Goal: Task Accomplishment & Management: Use online tool/utility

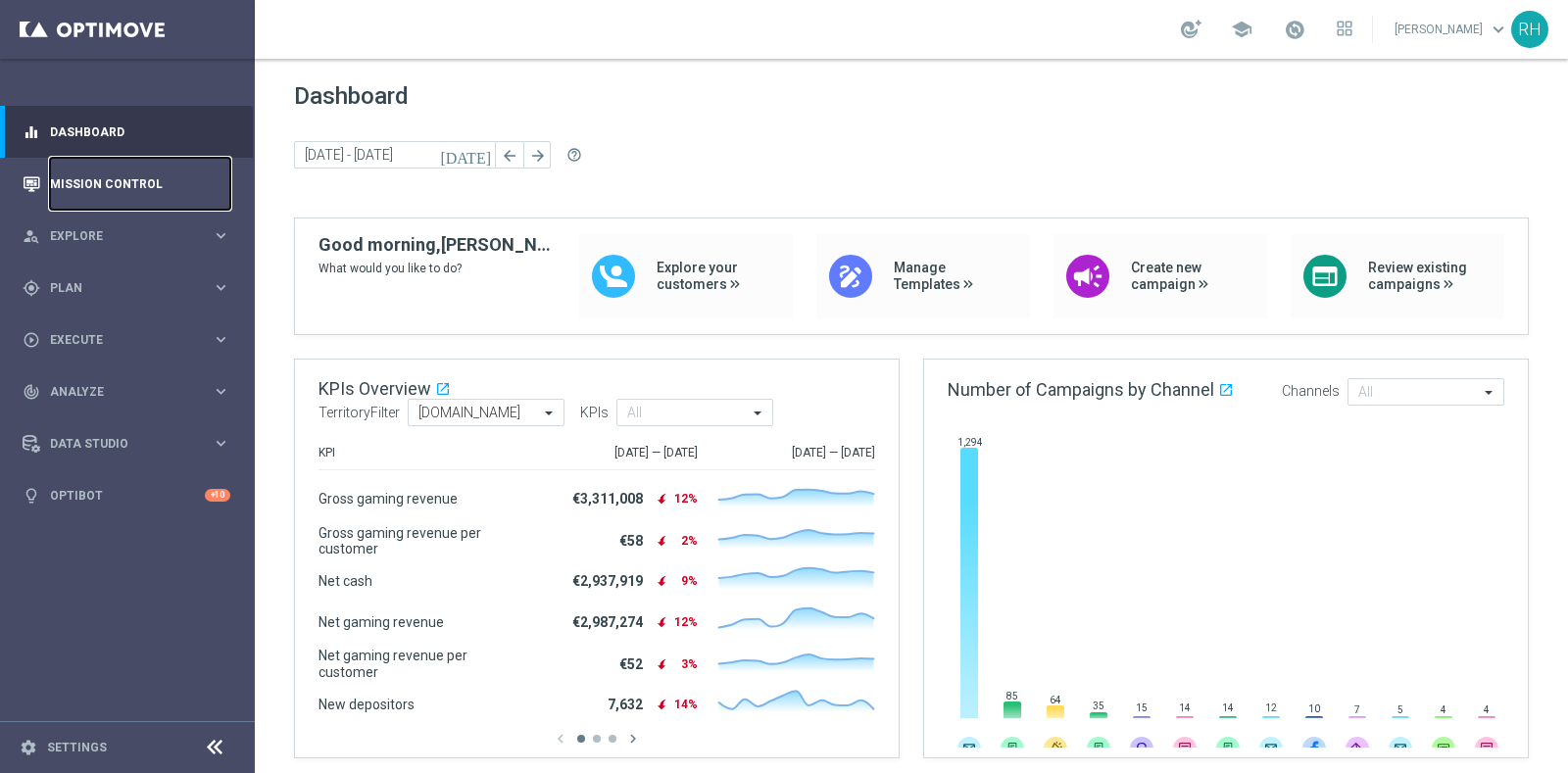
click at [131, 180] on link "Mission Control" at bounding box center [140, 184] width 181 height 52
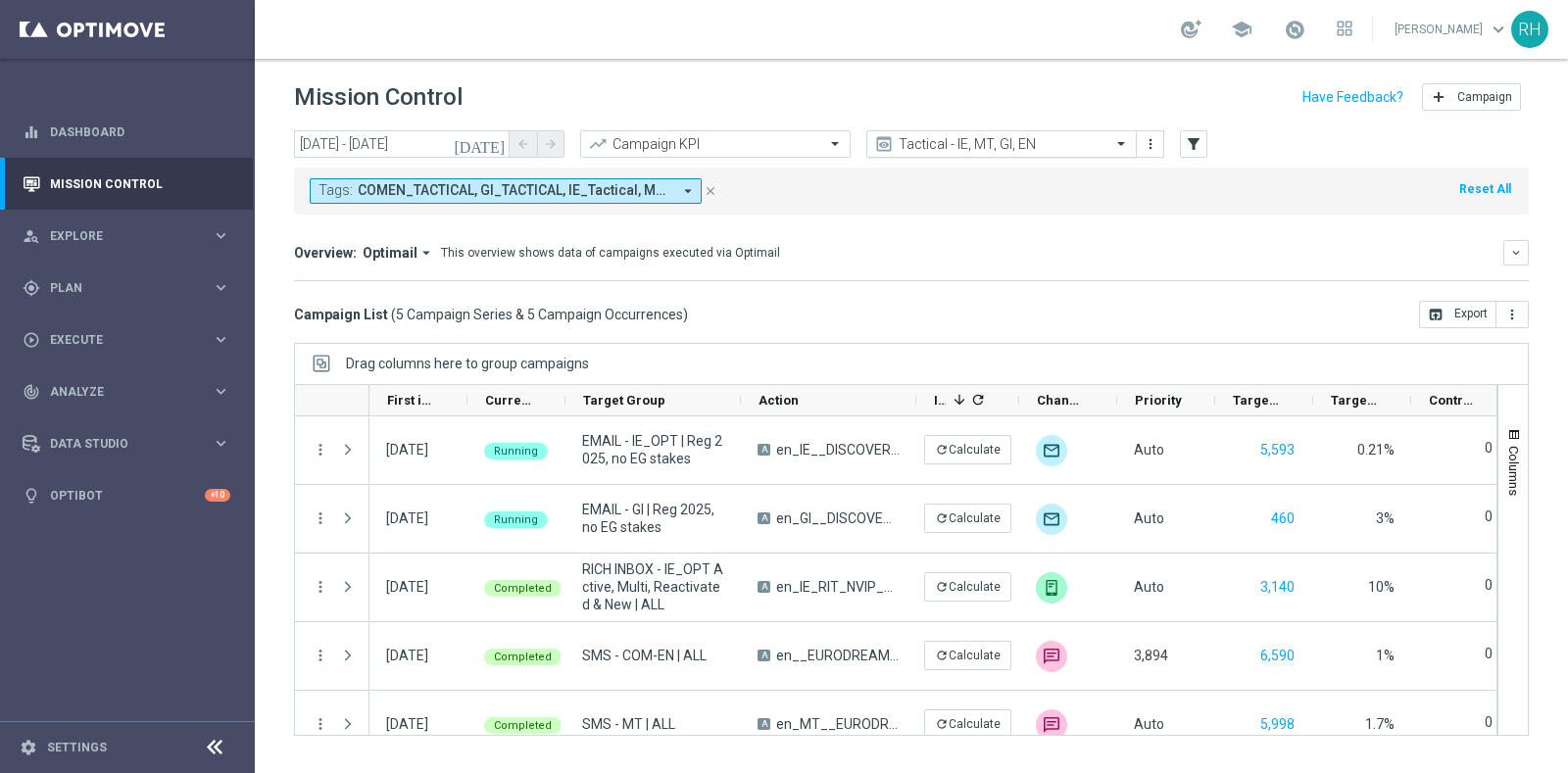
click at [976, 139] on input "text" at bounding box center [981, 144] width 209 height 17
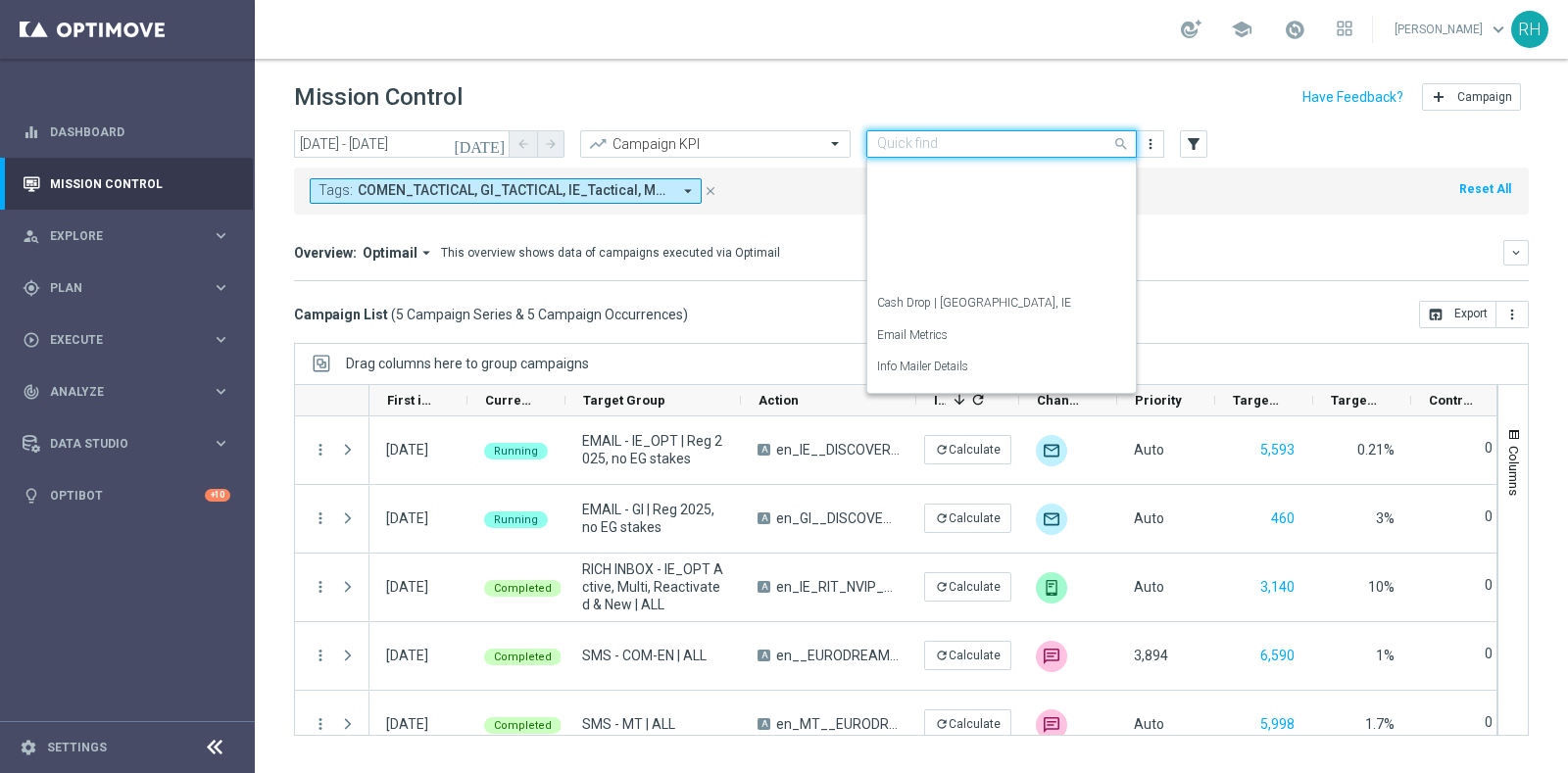
scroll to position [281, 0]
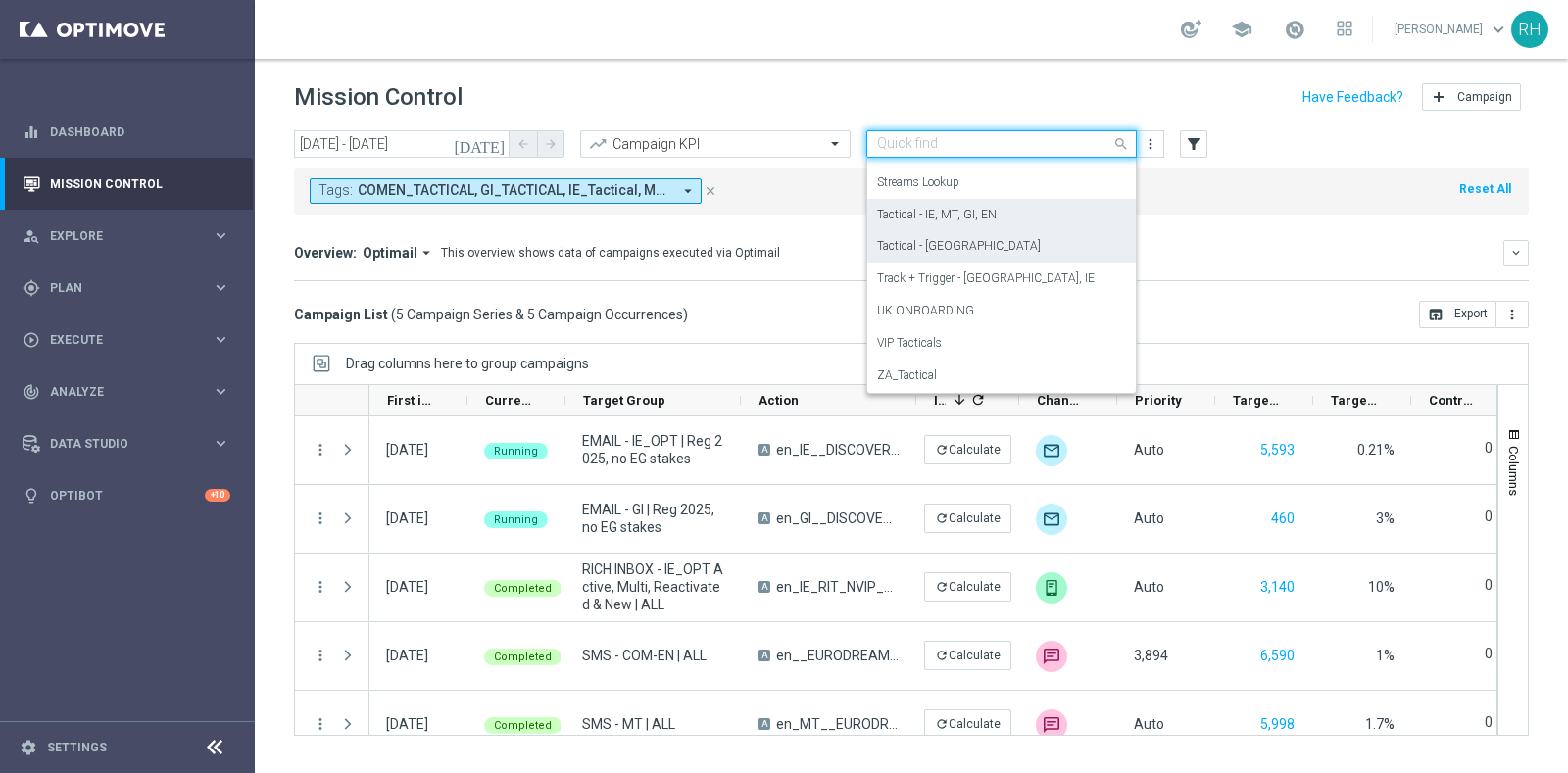
click at [962, 239] on div "Tactical - UK" at bounding box center [1001, 246] width 249 height 33
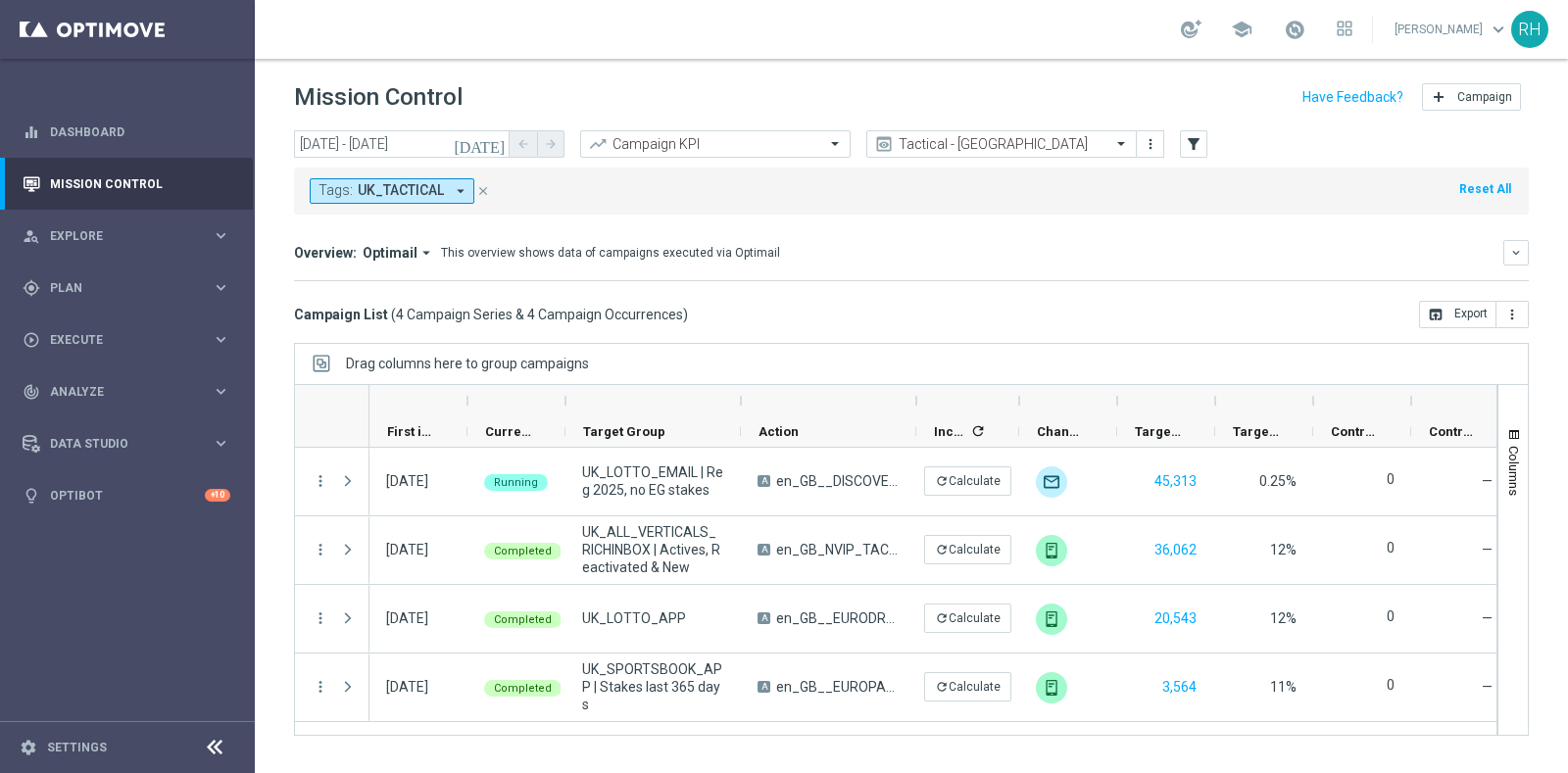
click at [499, 126] on header "Mission Control add Campaign" at bounding box center [911, 95] width 1313 height 71
click at [495, 148] on icon "[DATE]" at bounding box center [480, 144] width 53 height 18
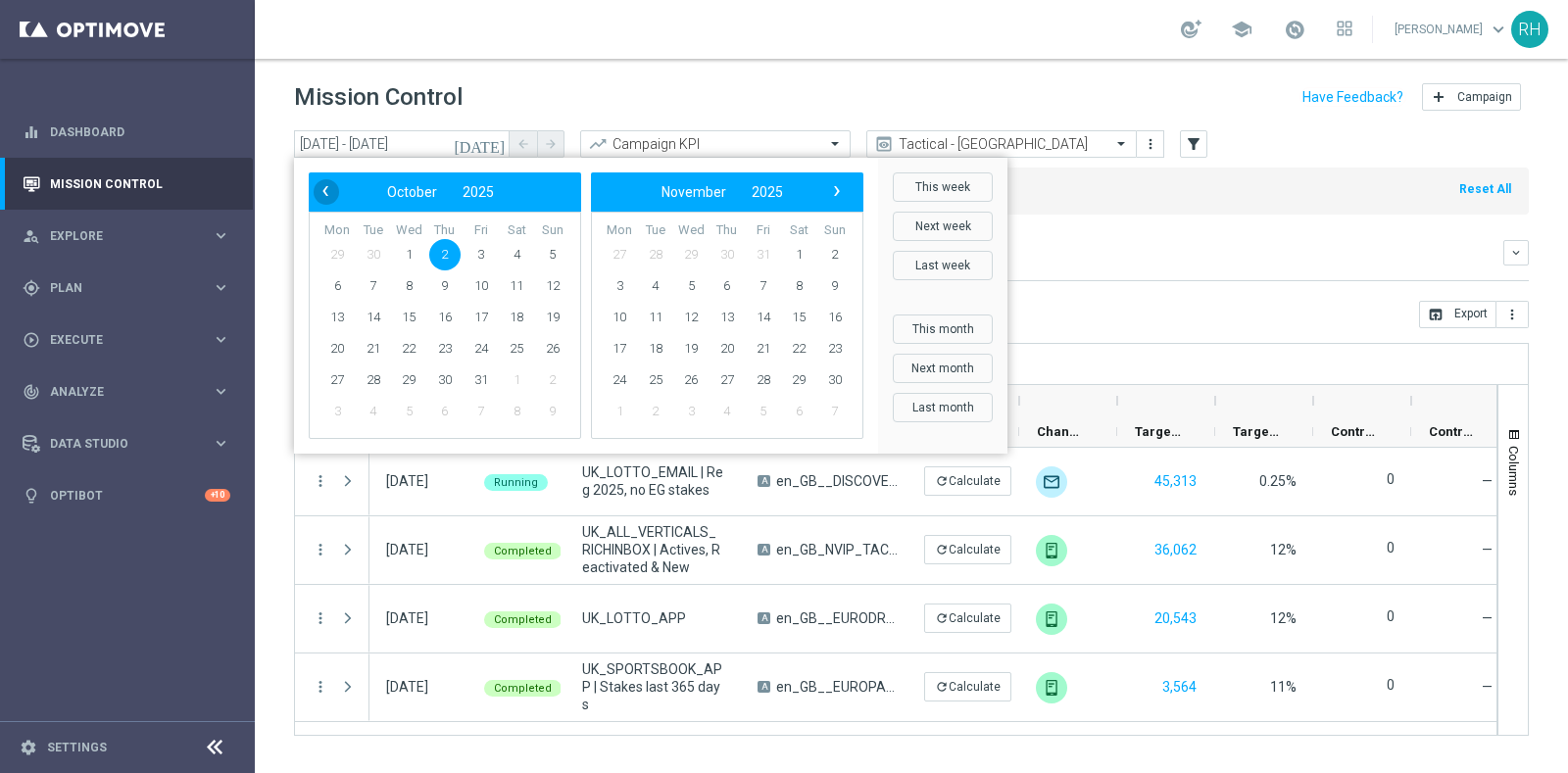
click at [325, 192] on span "‹" at bounding box center [326, 192] width 26 height 26
click at [484, 321] on span "19" at bounding box center [481, 318] width 32 height 32
type input "19 Sep 2025 - 19 Sep 2025"
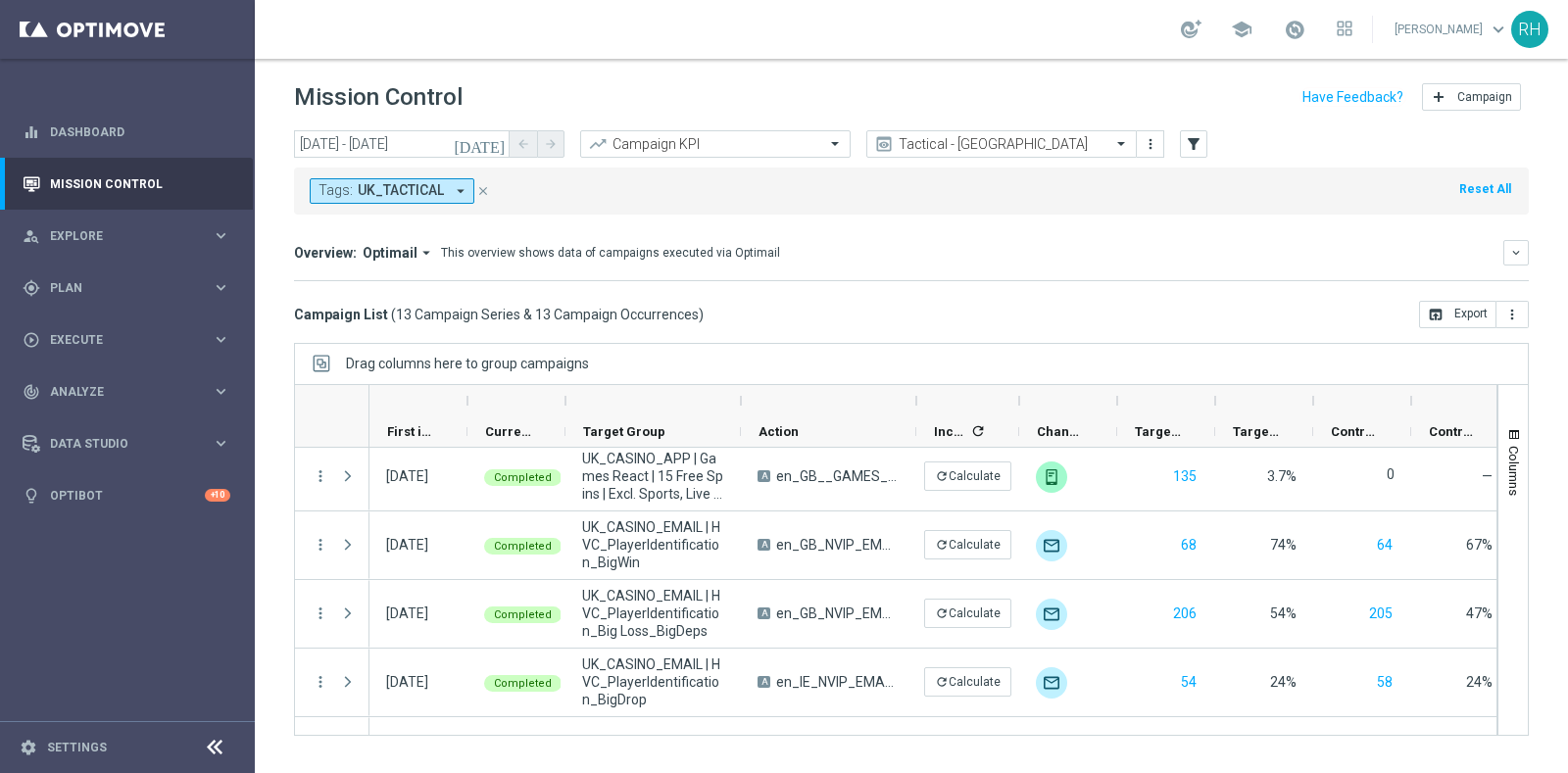
scroll to position [425, 0]
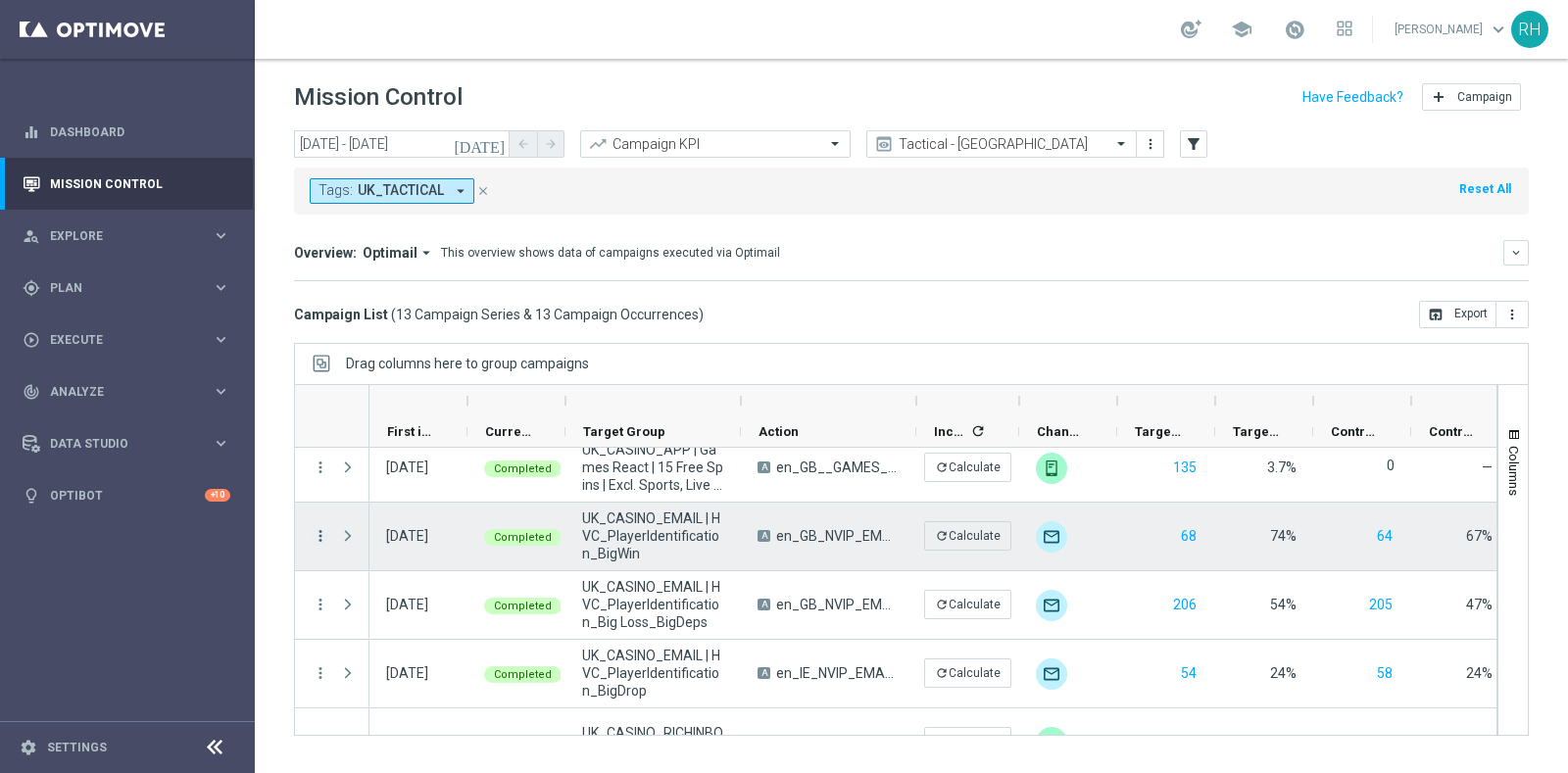
click at [317, 532] on icon "more_vert" at bounding box center [321, 536] width 18 height 18
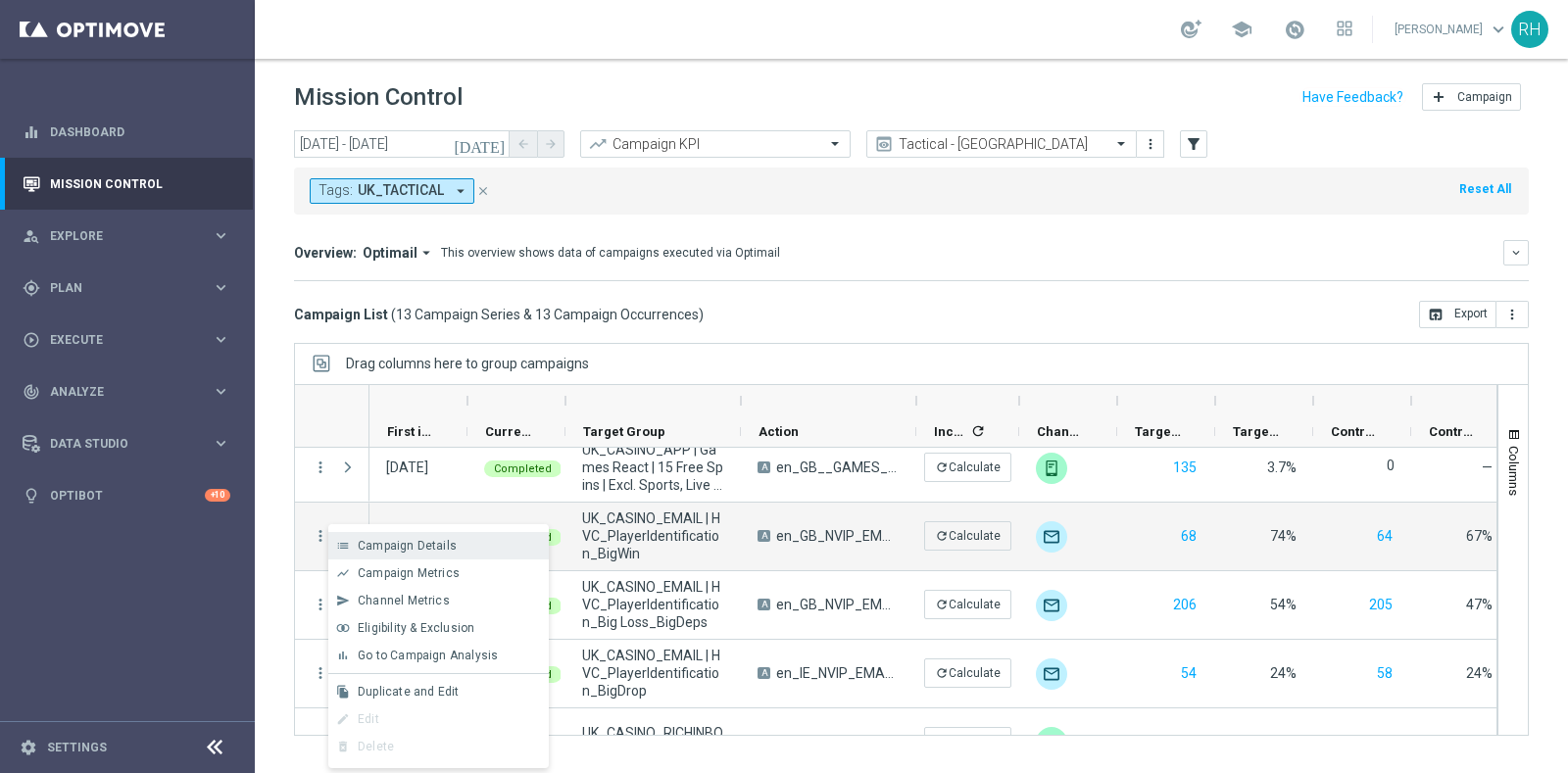
click at [364, 533] on div "list Campaign Details" at bounding box center [437, 546] width 220 height 28
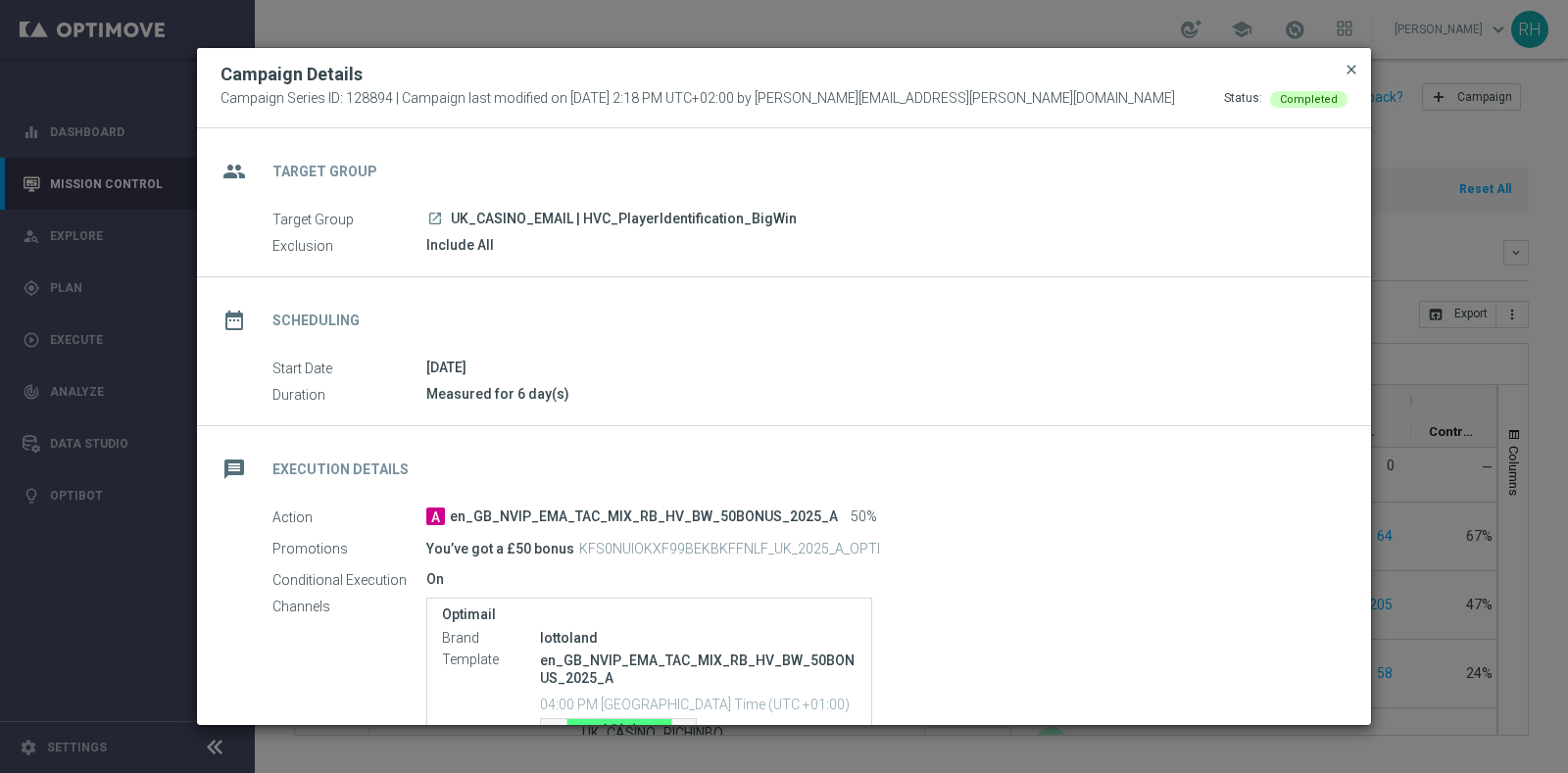
click at [1354, 62] on span "close" at bounding box center [1351, 70] width 16 height 16
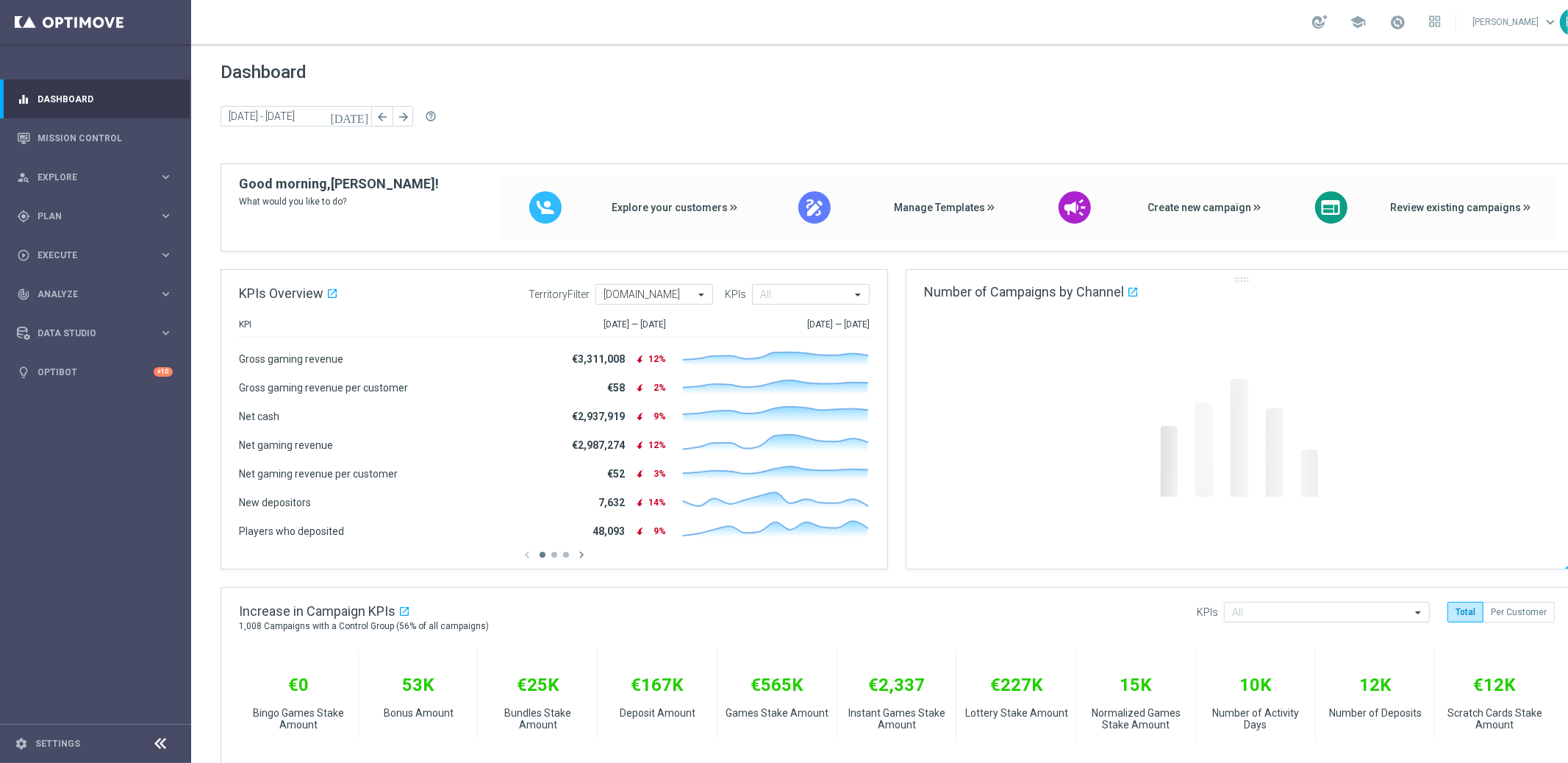
click at [980, 302] on div "Number of Campaigns by Channel open_in_new .cls-1 { fill: #d1d8dc; }" at bounding box center [1239, 291] width 666 height 44
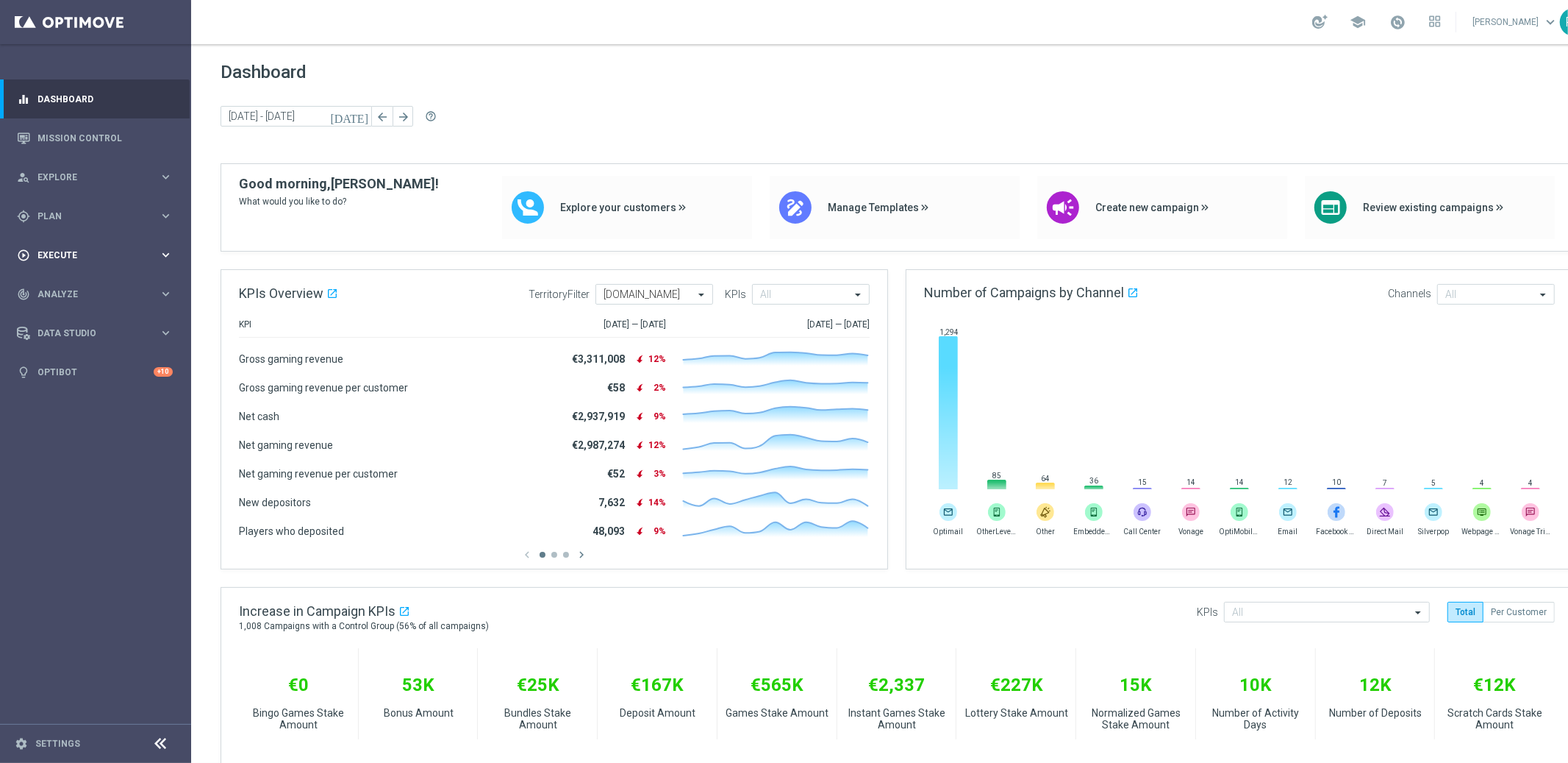
click at [56, 245] on div "play_circle_outline Execute keyboard_arrow_right" at bounding box center [95, 255] width 190 height 39
click at [73, 283] on link "Campaign Builder" at bounding box center [96, 285] width 115 height 12
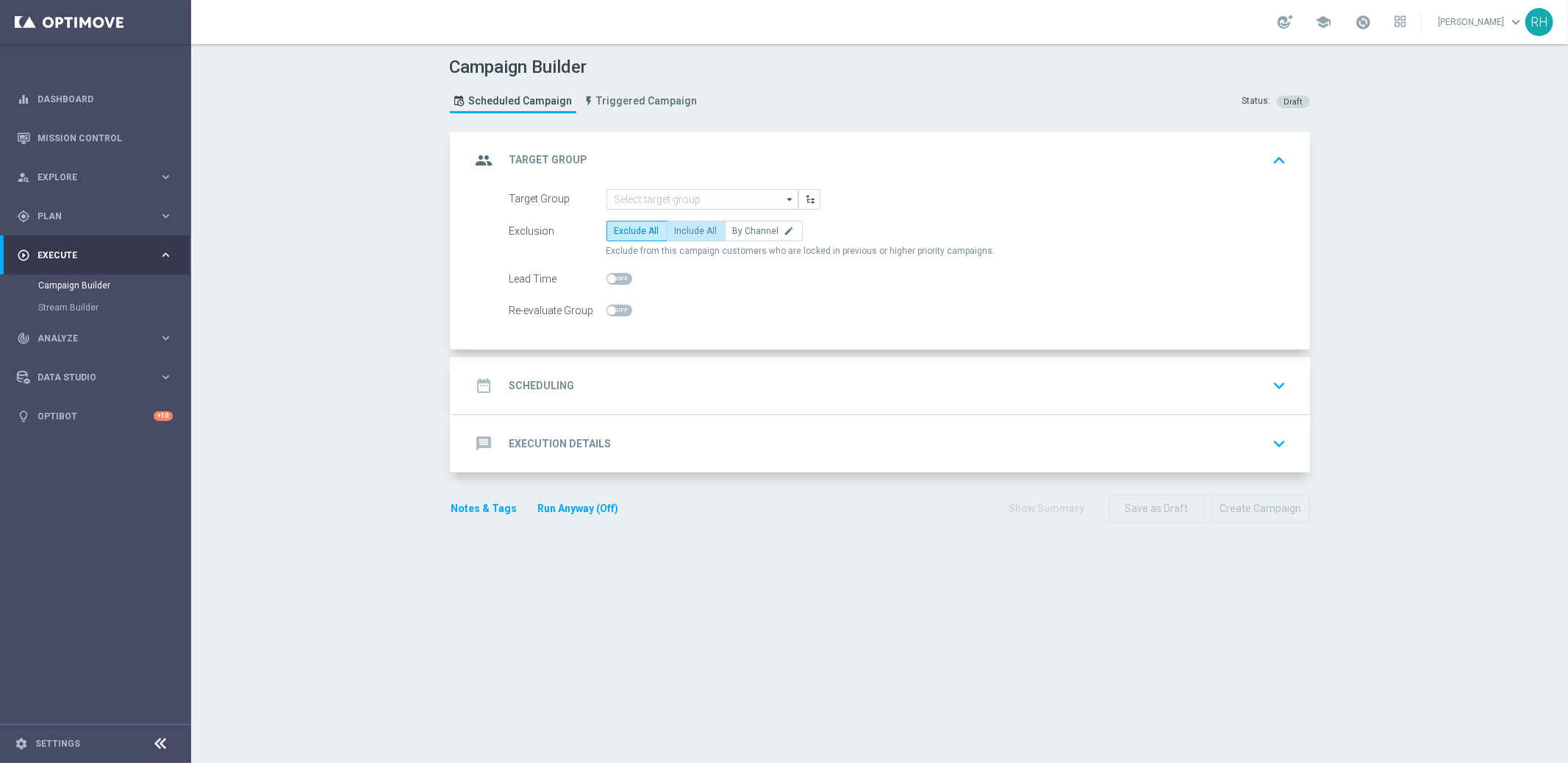
click at [691, 221] on label "Include All" at bounding box center [696, 231] width 59 height 21
click at [685, 229] on input "Include All" at bounding box center [680, 234] width 10 height 10
radio input "true"
click at [93, 219] on span "Plan" at bounding box center [99, 217] width 122 height 9
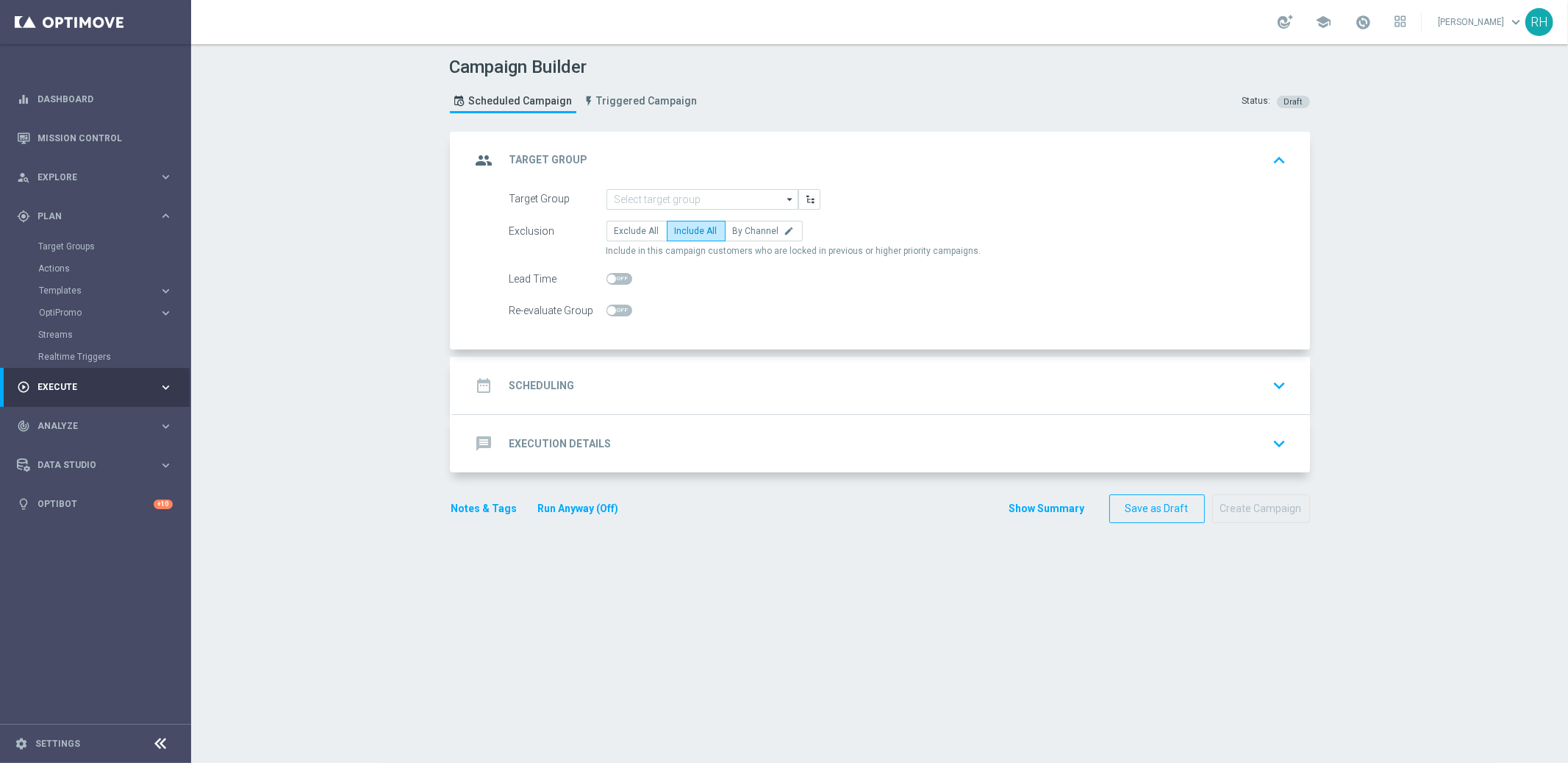
click at [89, 302] on accordion "OptiPromo keyboard_arrow_right Promotions NEW Promotion Settings NEW" at bounding box center [114, 313] width 151 height 22
click at [88, 300] on accordion "Templates keyboard_arrow_right Optimail OptiMobile In-App OptiMobile Push Embed…" at bounding box center [114, 291] width 151 height 22
click at [84, 295] on button "Templates keyboard_arrow_right" at bounding box center [106, 291] width 136 height 12
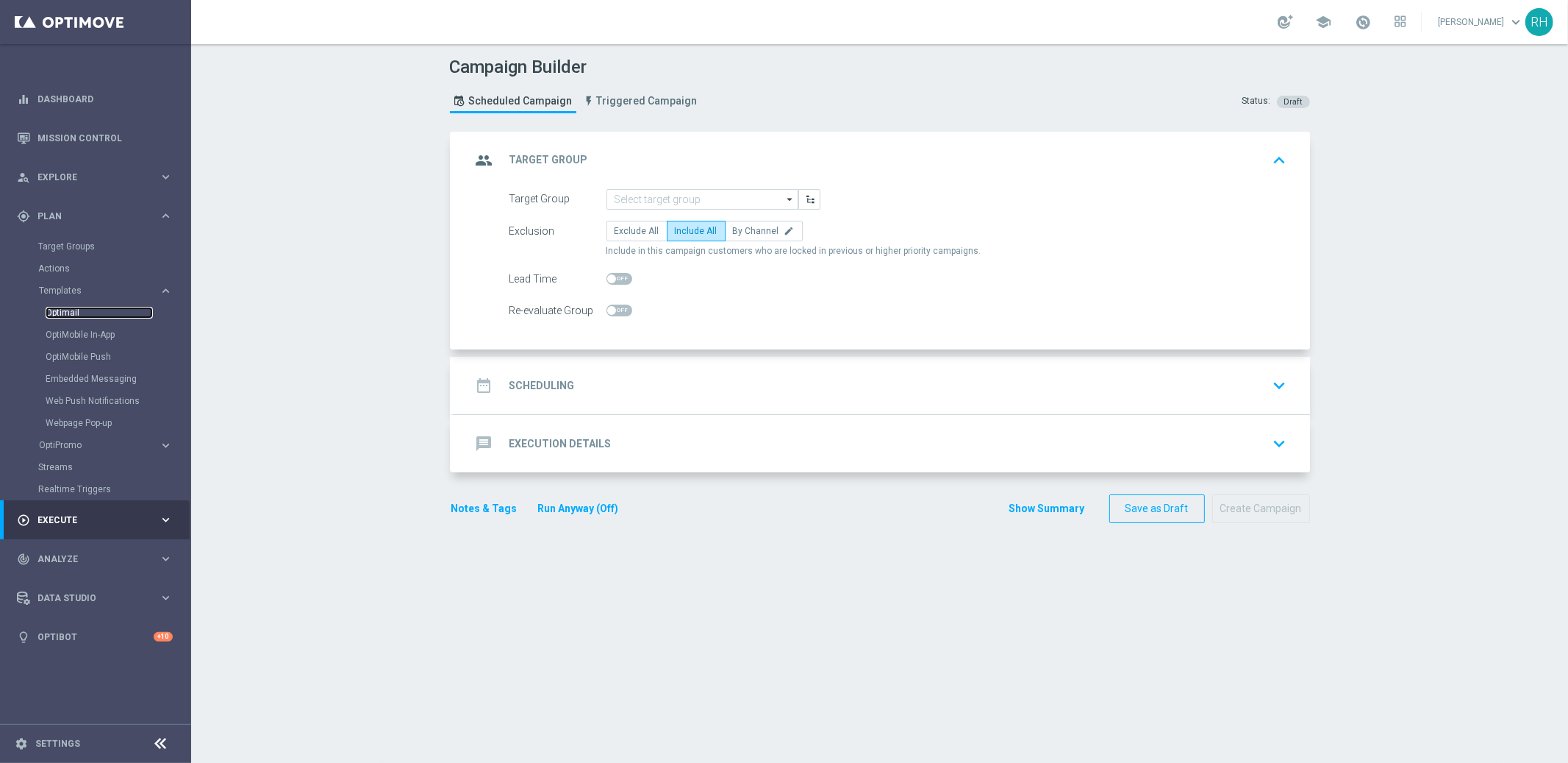
click at [80, 317] on link "Optimail" at bounding box center [99, 313] width 107 height 12
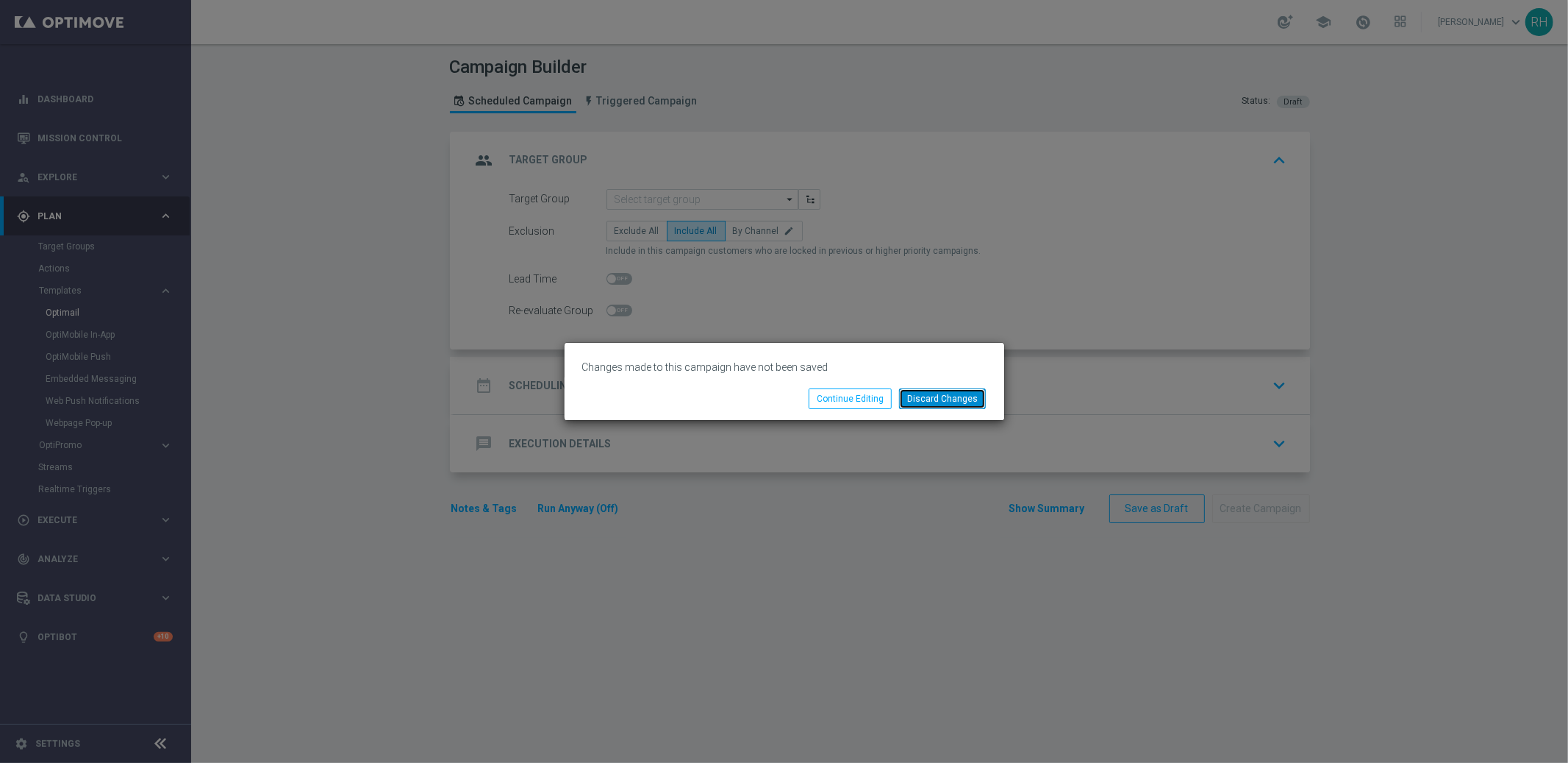
click at [926, 400] on button "Discard Changes" at bounding box center [942, 399] width 87 height 21
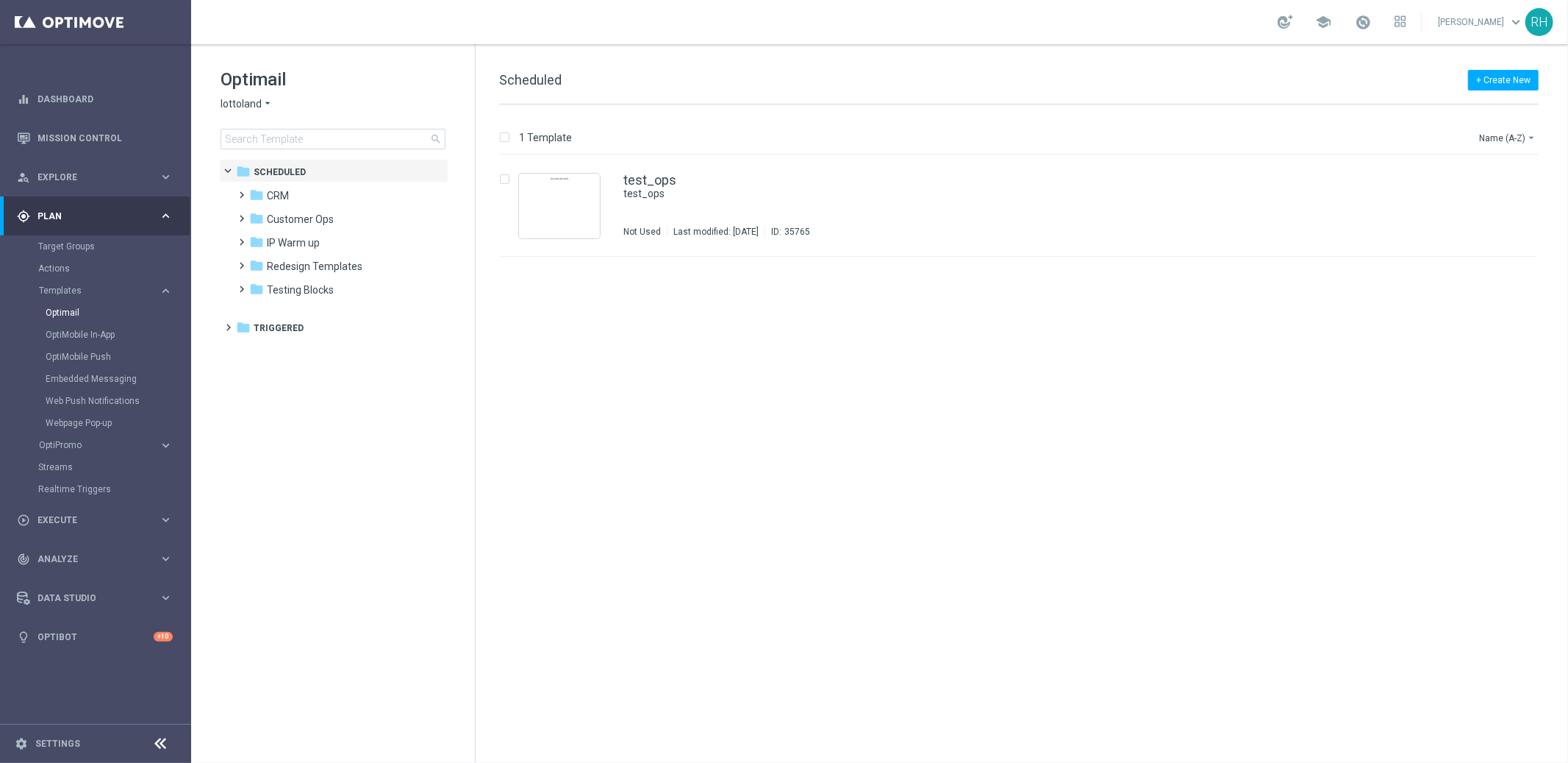
click at [254, 108] on span "lottoland" at bounding box center [242, 104] width 41 height 14
click at [860, 81] on div "+ Create New Scheduled" at bounding box center [1019, 87] width 1040 height 33
click at [262, 110] on icon "arrow_drop_down" at bounding box center [268, 104] width 12 height 14
click at [270, 124] on div "lottoland" at bounding box center [276, 121] width 110 height 18
click at [760, 82] on div "+ Create New Scheduled" at bounding box center [1019, 87] width 1040 height 33
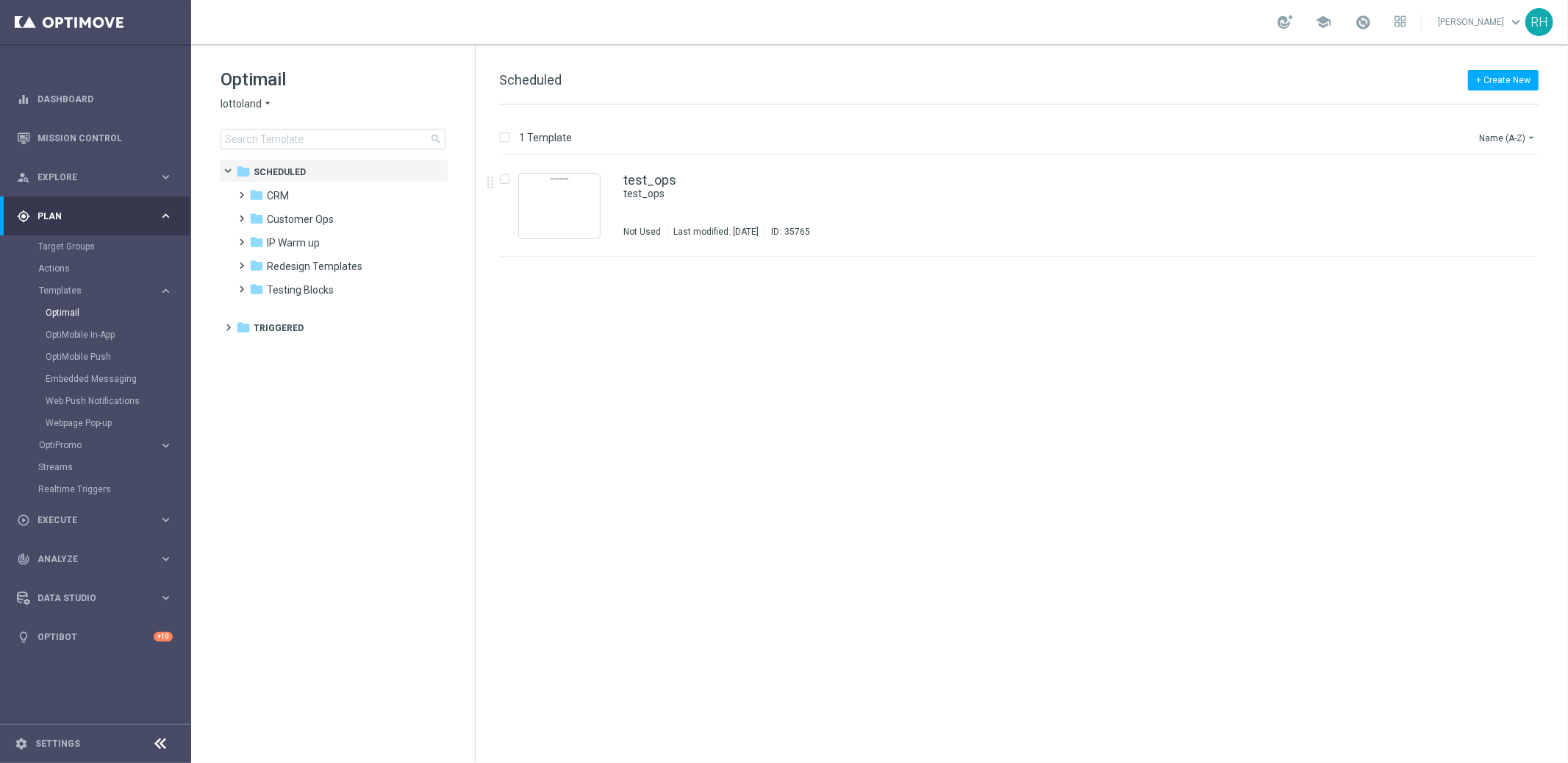
click at [812, 439] on div "insert_drive_file test_ops test_ops Not Used Last modified: [DATE] ID: 35765 fi…" at bounding box center [1025, 459] width 1081 height 608
click at [250, 188] on icon "folder" at bounding box center [256, 195] width 15 height 15
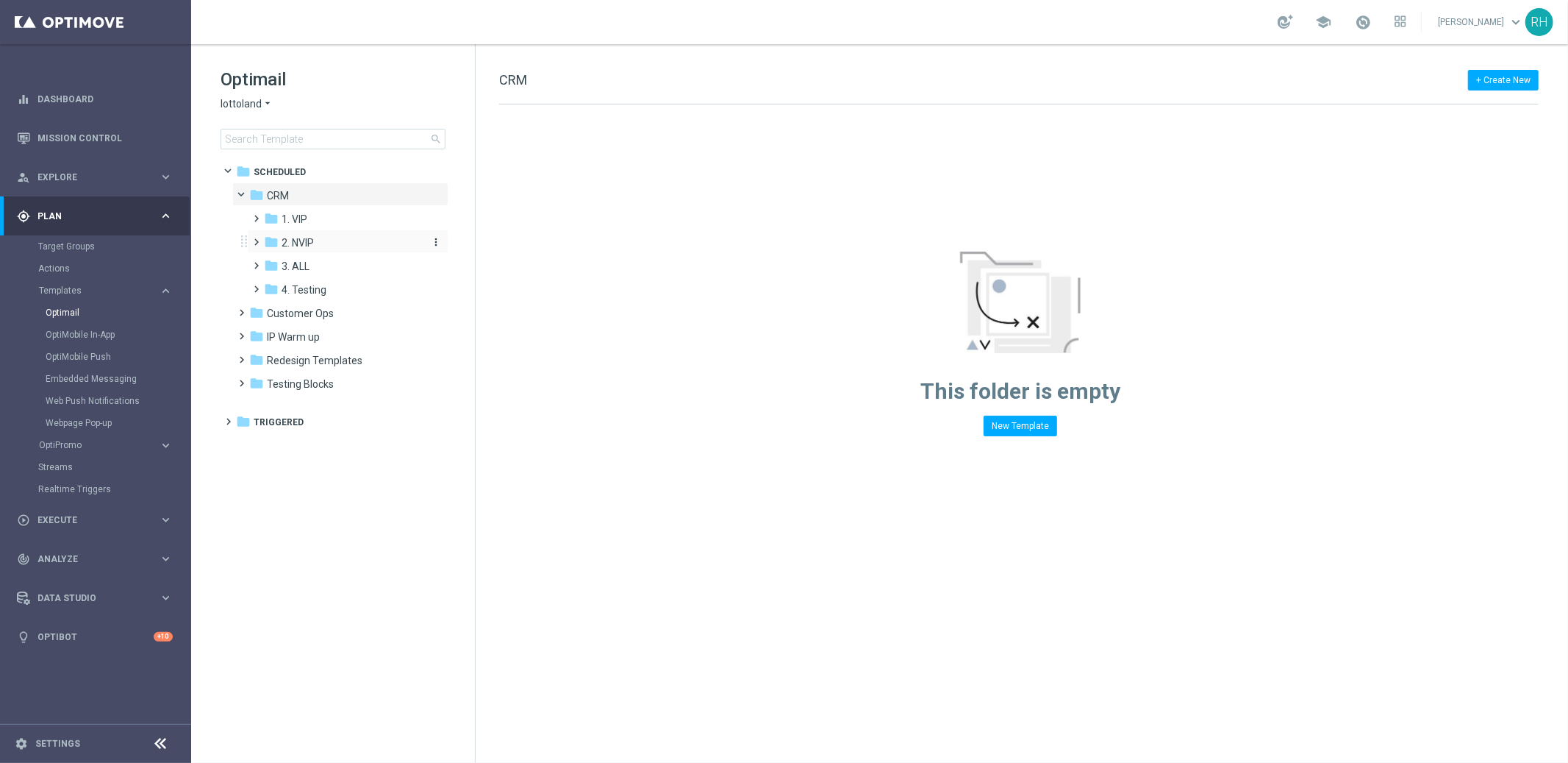
click at [296, 244] on span "2. NVIP" at bounding box center [298, 243] width 33 height 13
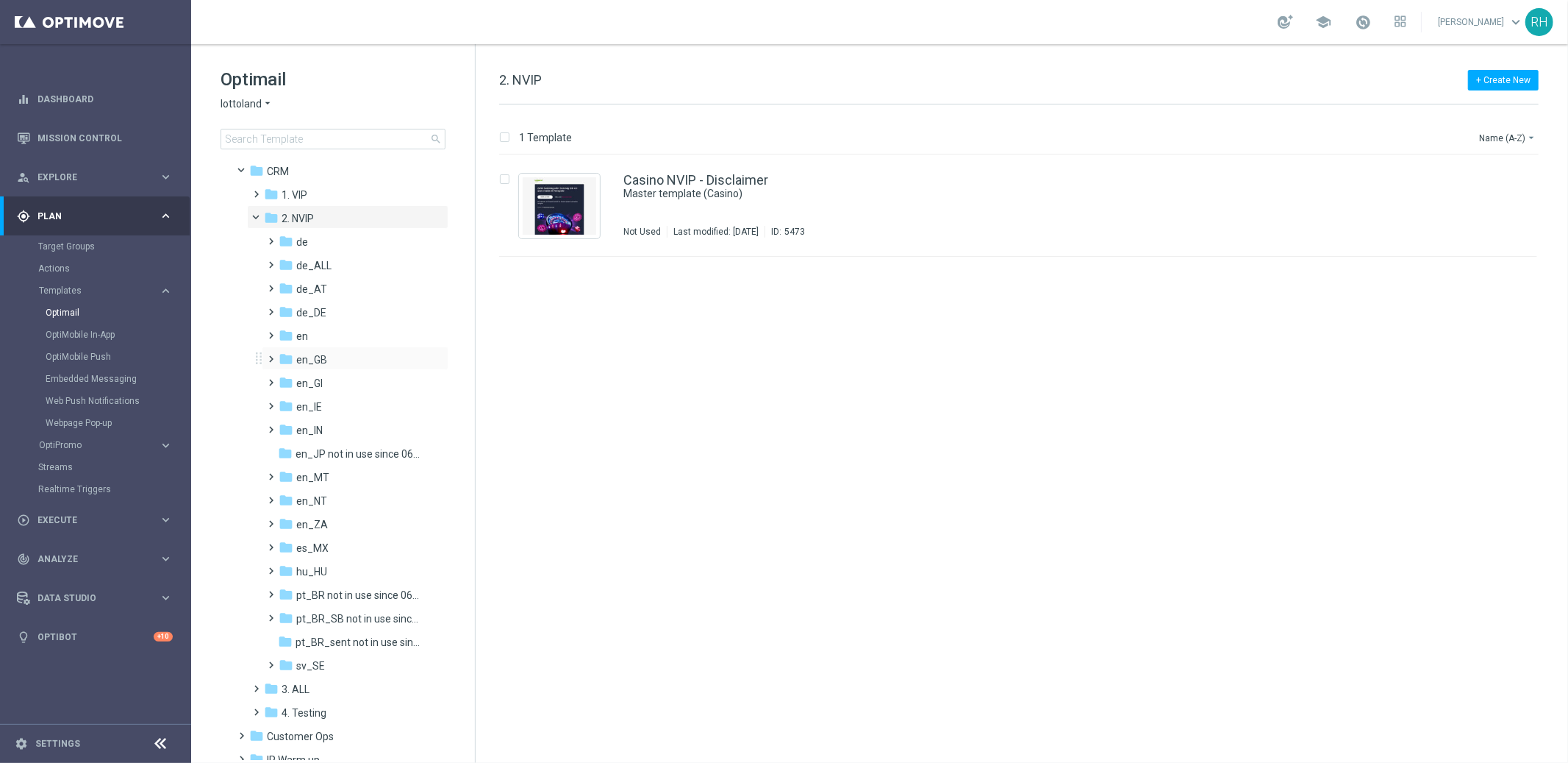
scroll to position [119, 0]
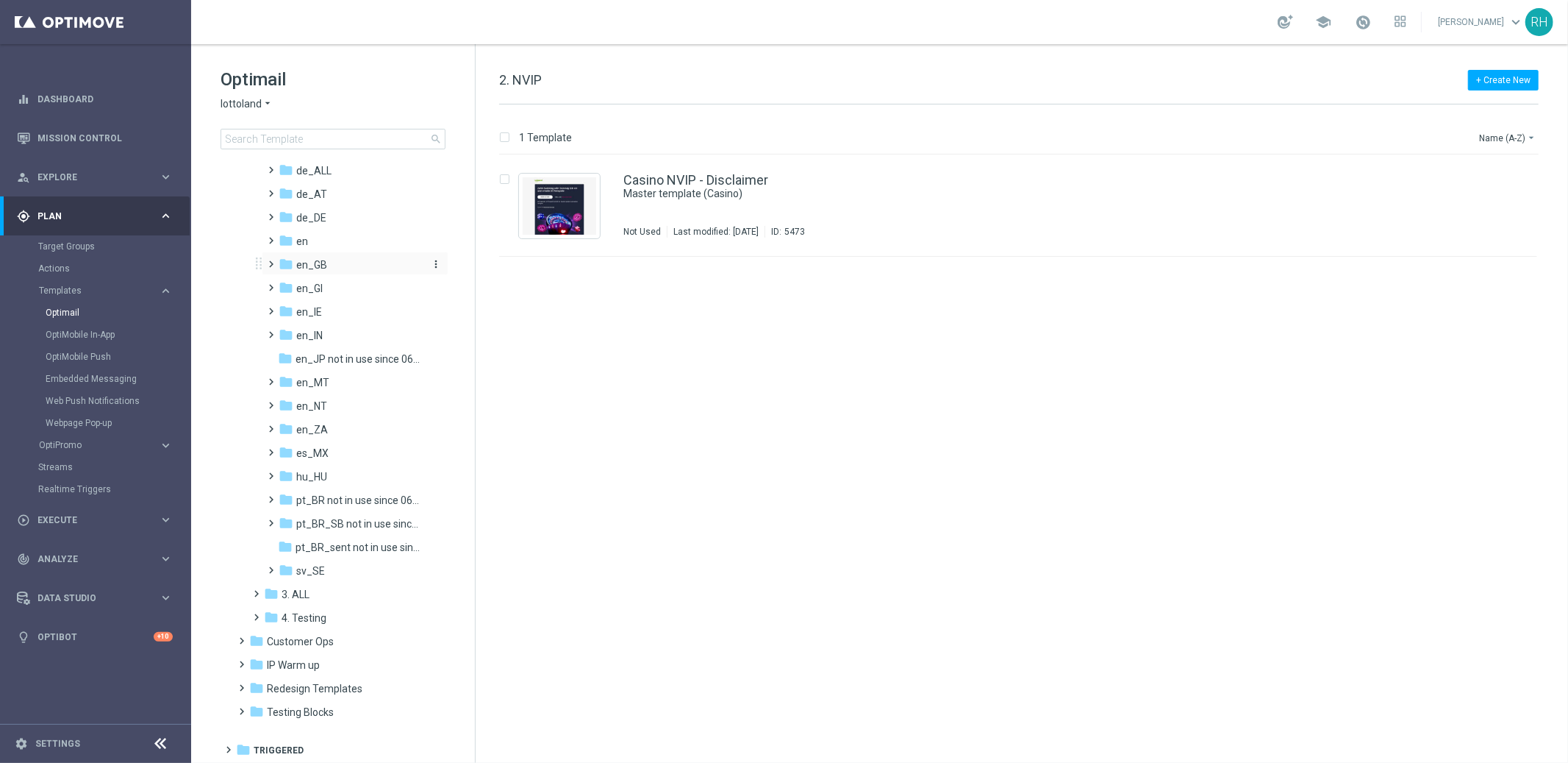
click at [329, 268] on div "folder en_GB" at bounding box center [351, 265] width 144 height 17
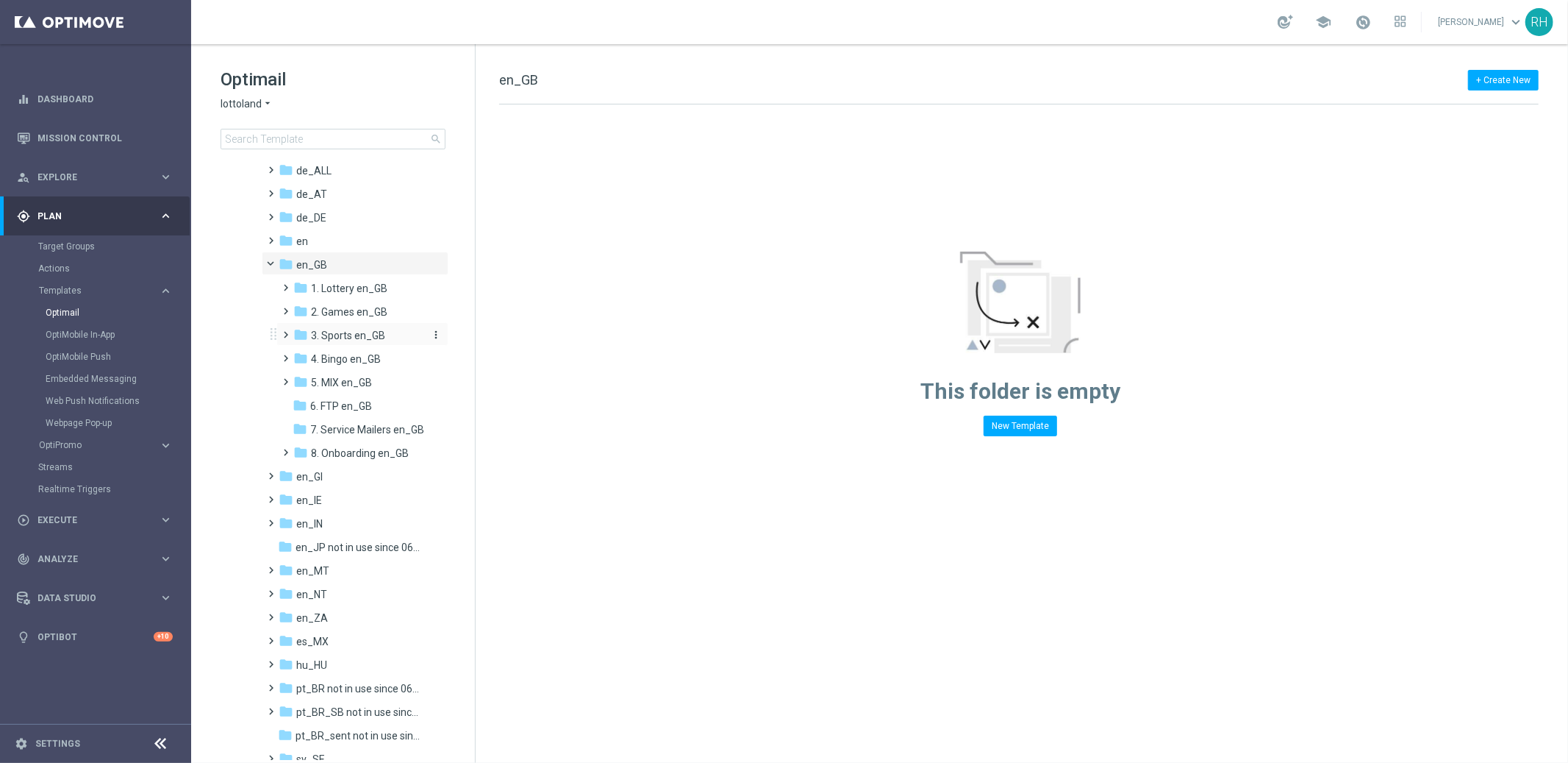
click at [346, 334] on span "3. Sports en_GB" at bounding box center [348, 336] width 74 height 13
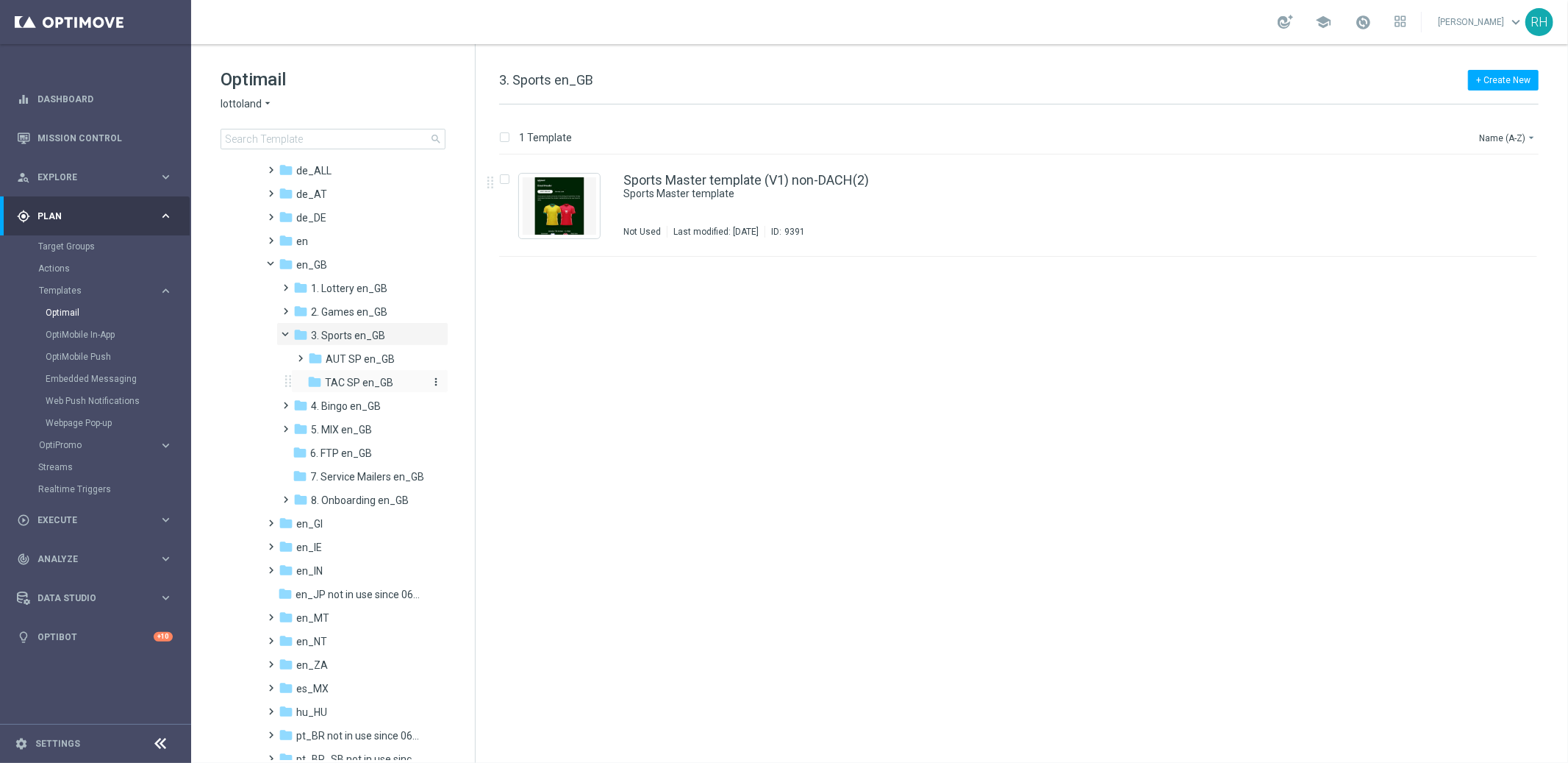
click at [373, 386] on span "TAC SP en_GB" at bounding box center [359, 383] width 68 height 13
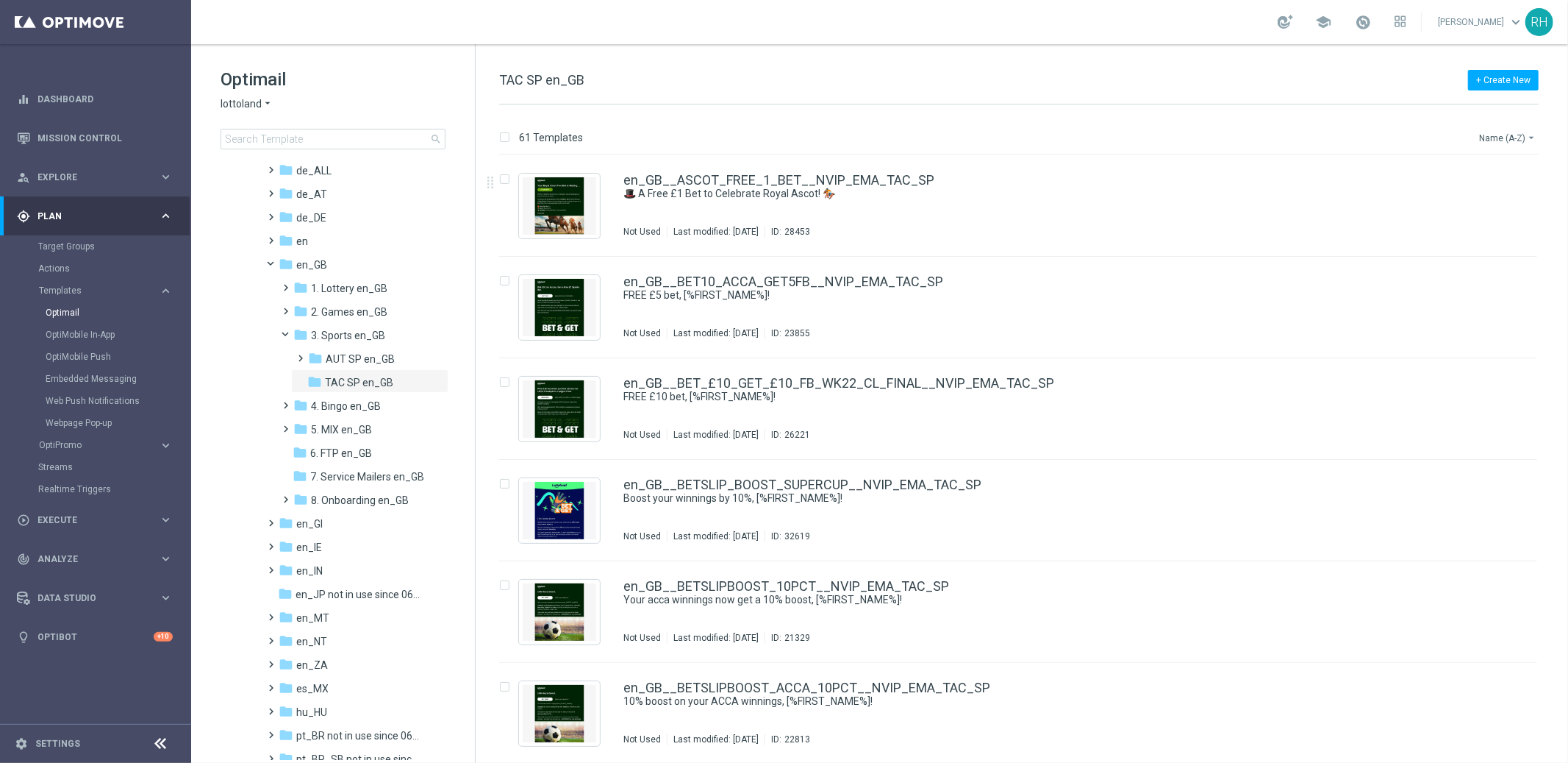
click at [1514, 133] on button "Name (A-Z) arrow_drop_down" at bounding box center [1508, 138] width 61 height 18
click at [1495, 198] on span "Date Modified (Newest)" at bounding box center [1482, 203] width 99 height 10
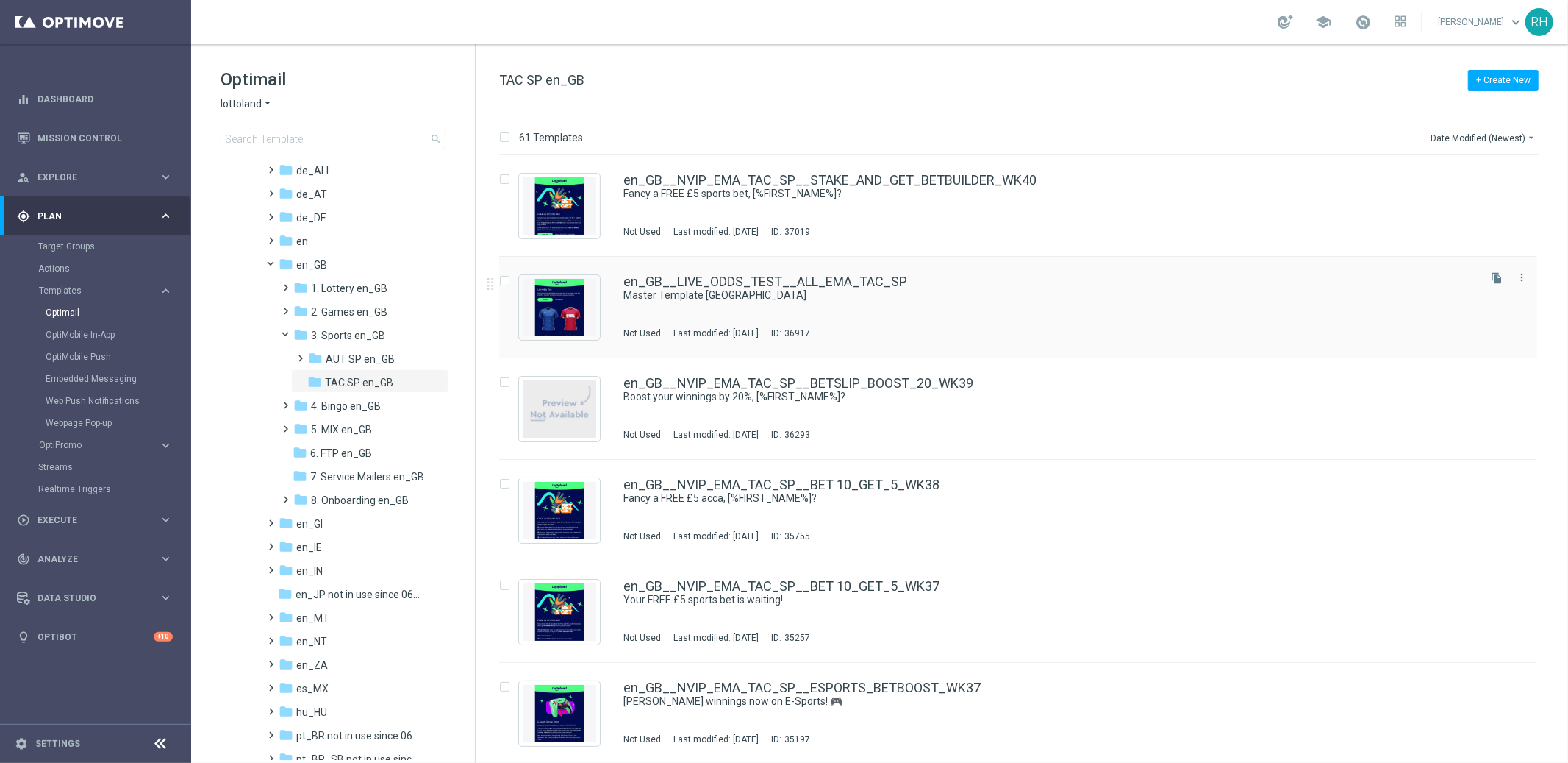
click at [1335, 312] on div "en_GB__LIVE_ODDS_TEST__ALL_EMA_TAC_SP Master Template [GEOGRAPHIC_DATA] Not Use…" at bounding box center [1049, 307] width 852 height 64
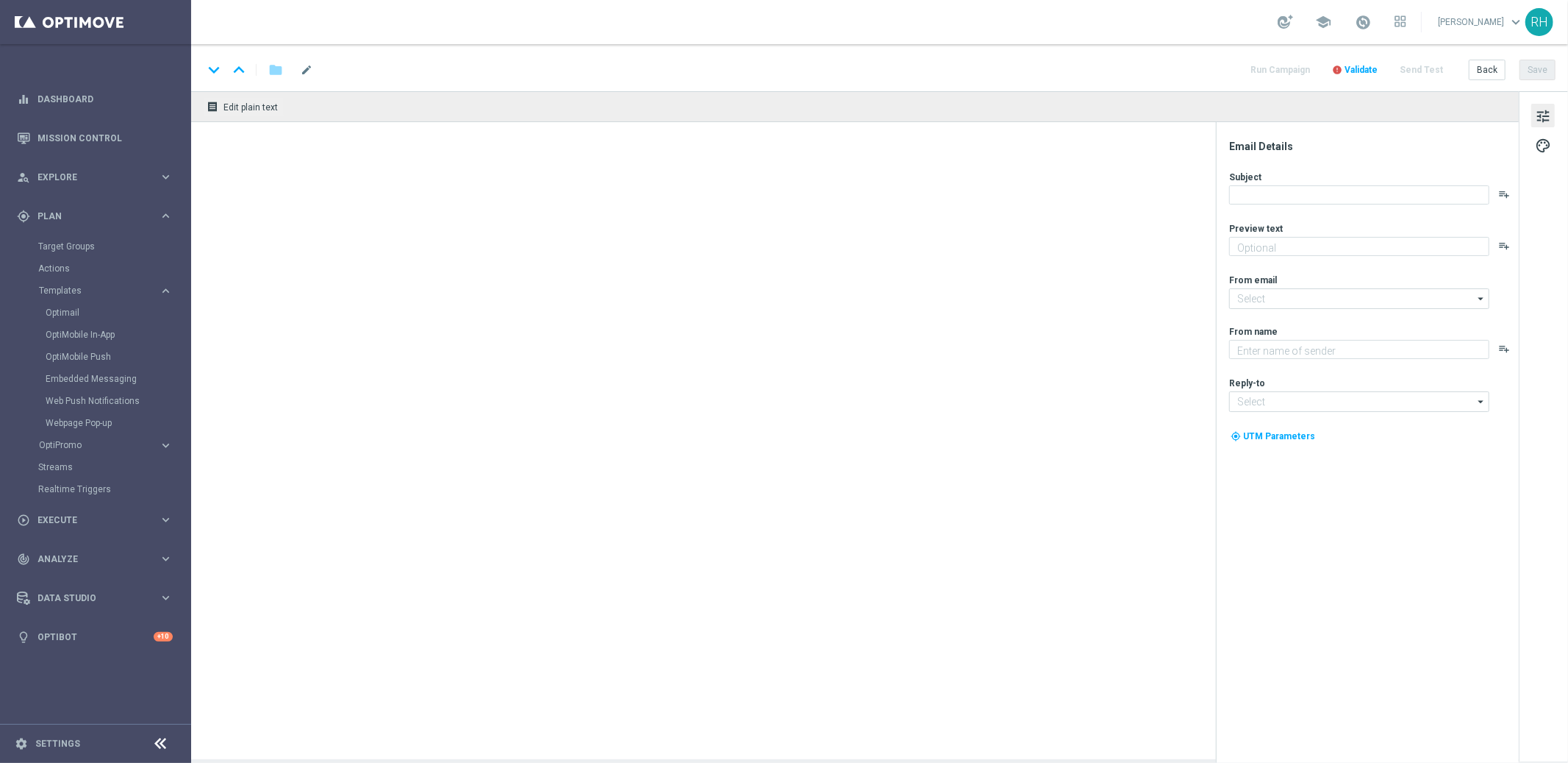
type textarea "preview text"
type input "[EMAIL_ADDRESS][DOMAIN_NAME]"
type textarea "Lottoland"
type input "[EMAIL_ADDRESS][DOMAIN_NAME]"
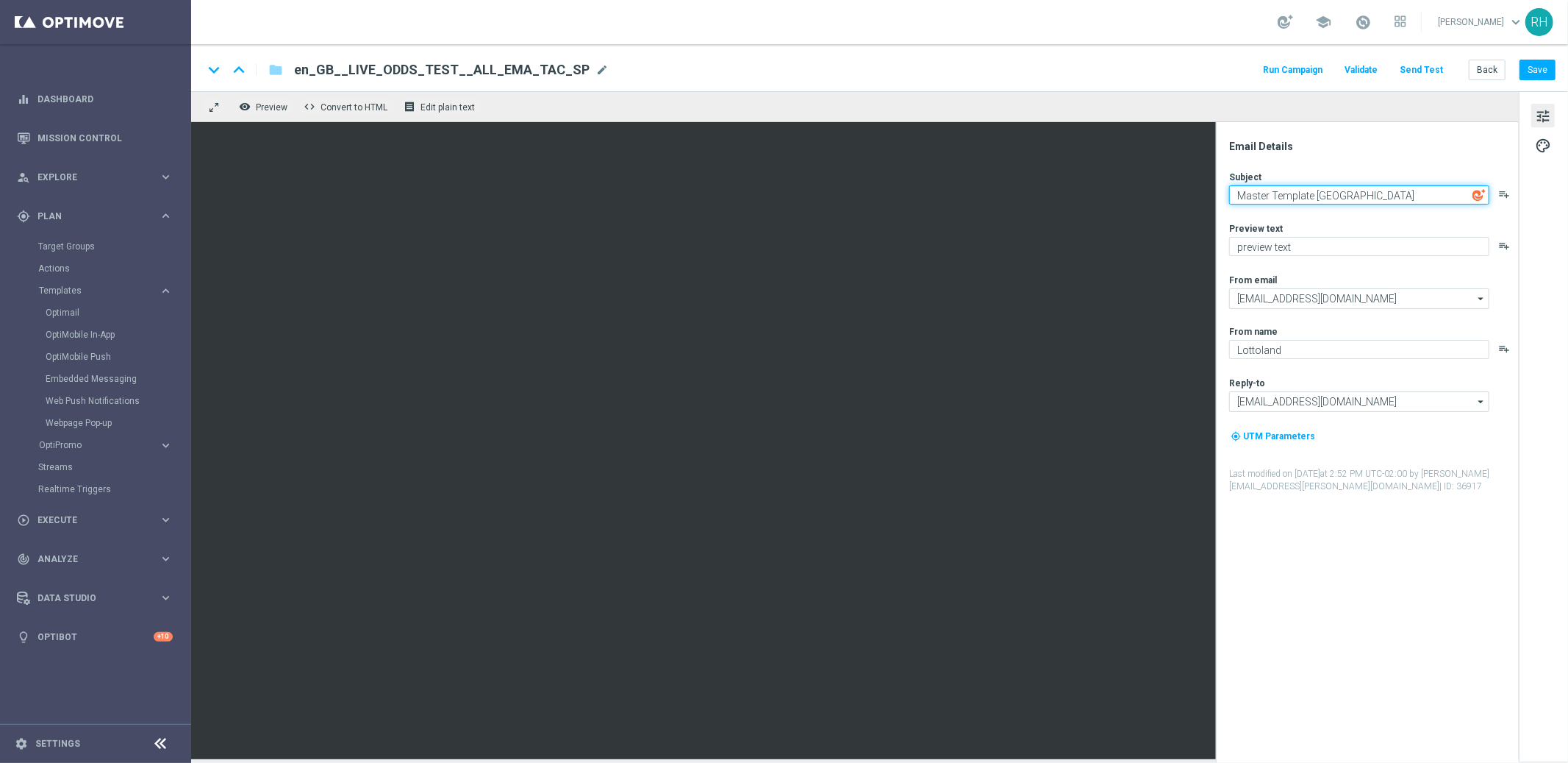
click at [1378, 199] on textarea "Master Template [GEOGRAPHIC_DATA]" at bounding box center [1359, 195] width 260 height 19
type textarea "UK Live Odds Test"
click at [1295, 148] on div "Email Details" at bounding box center [1373, 147] width 288 height 13
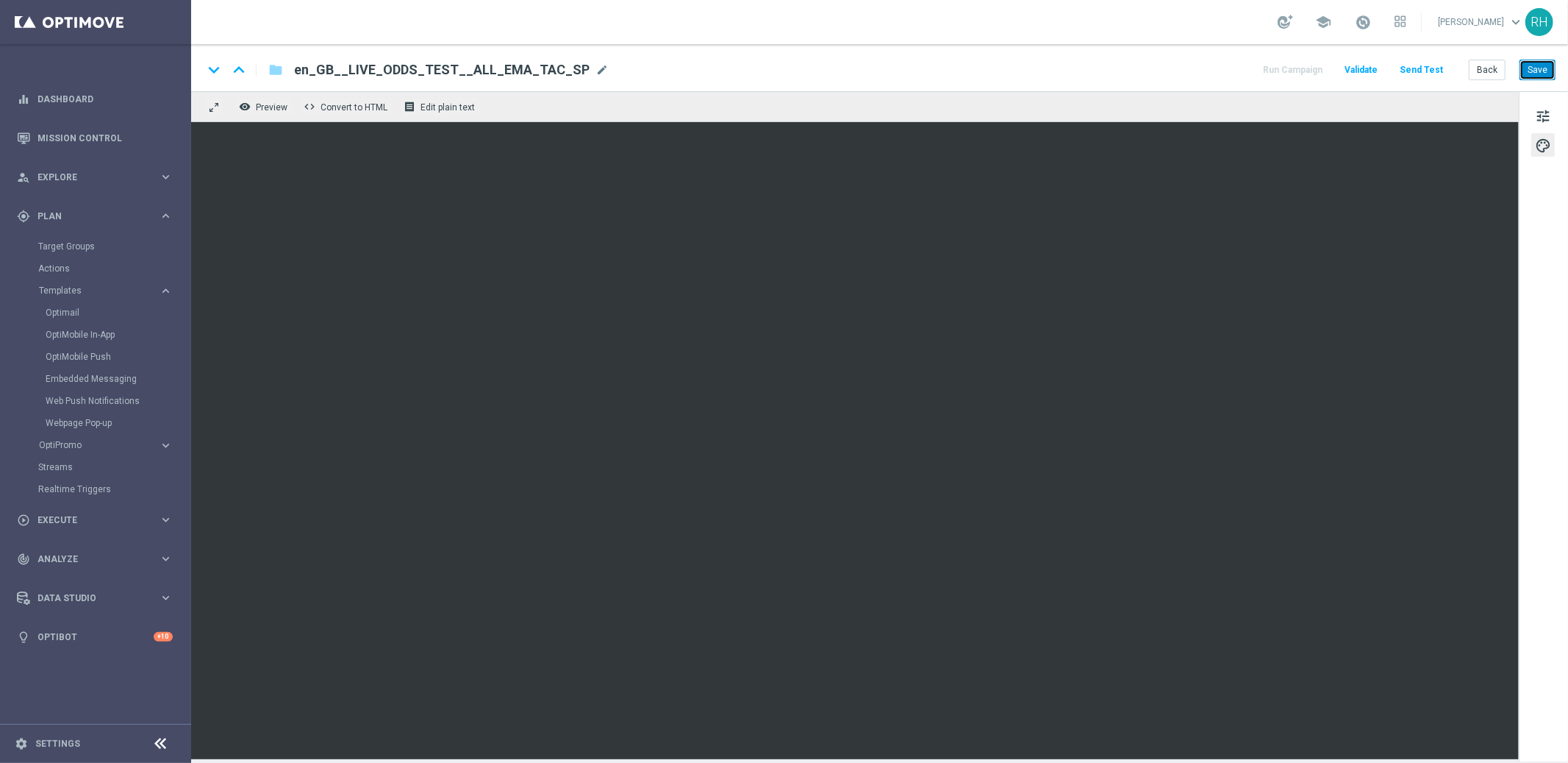
click at [1549, 71] on button "Save" at bounding box center [1538, 70] width 36 height 21
click at [1557, 65] on div "keyboard_arrow_down keyboard_arrow_up folder en_GB__LIVE_ODDS_TEST__ALL_EMA_TAC…" at bounding box center [880, 68] width 1377 height 47
click at [1444, 77] on button "Send Test" at bounding box center [1421, 70] width 47 height 20
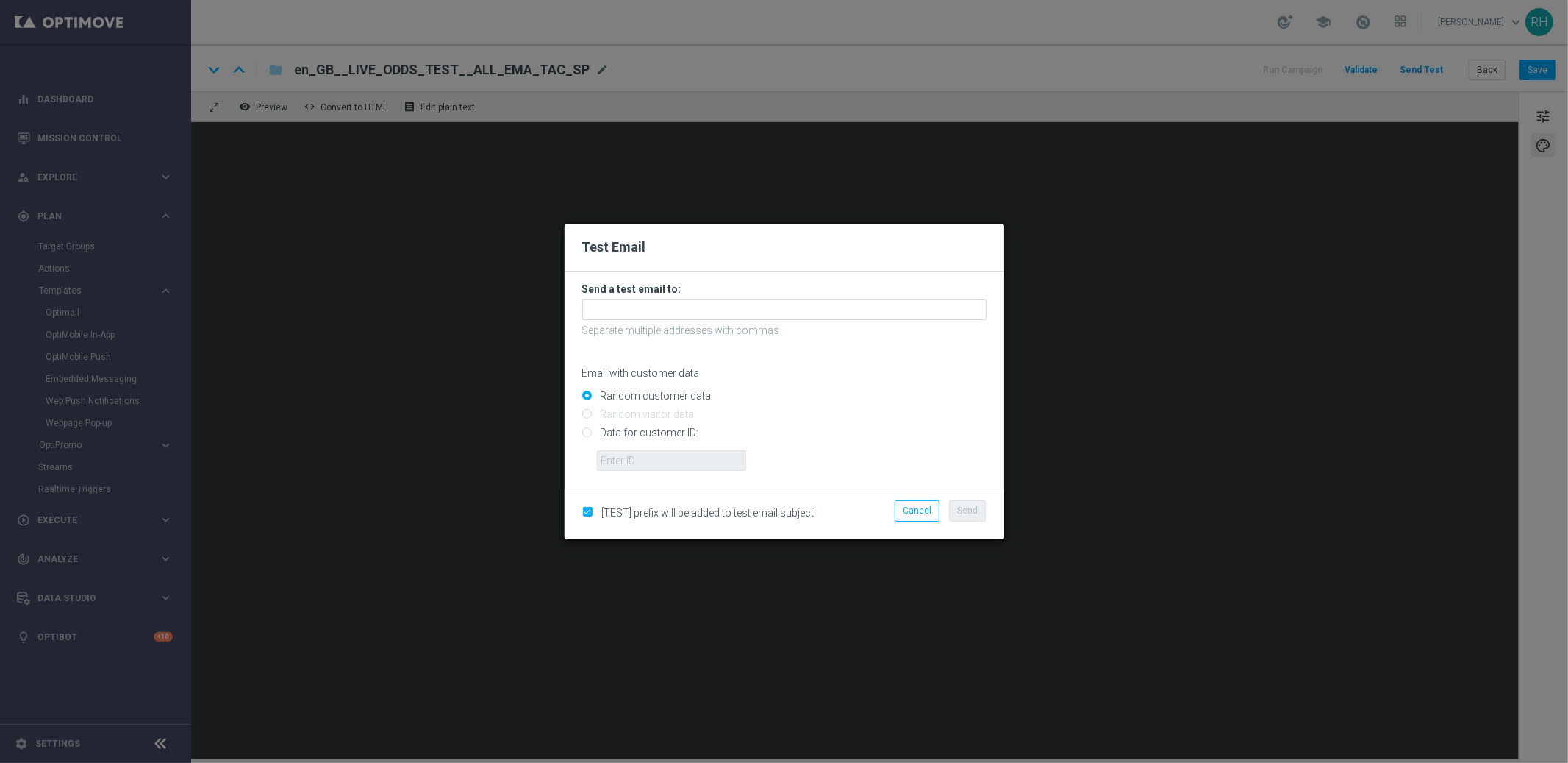
click at [582, 440] on input "Data for customer ID:" at bounding box center [785, 439] width 405 height 21
radio input "true"
click at [615, 451] on input "text" at bounding box center [671, 460] width 149 height 21
type input "r"
click at [752, 494] on div "[TEST] prefix will be added to test email subject Cancel Send" at bounding box center [784, 513] width 439 height 50
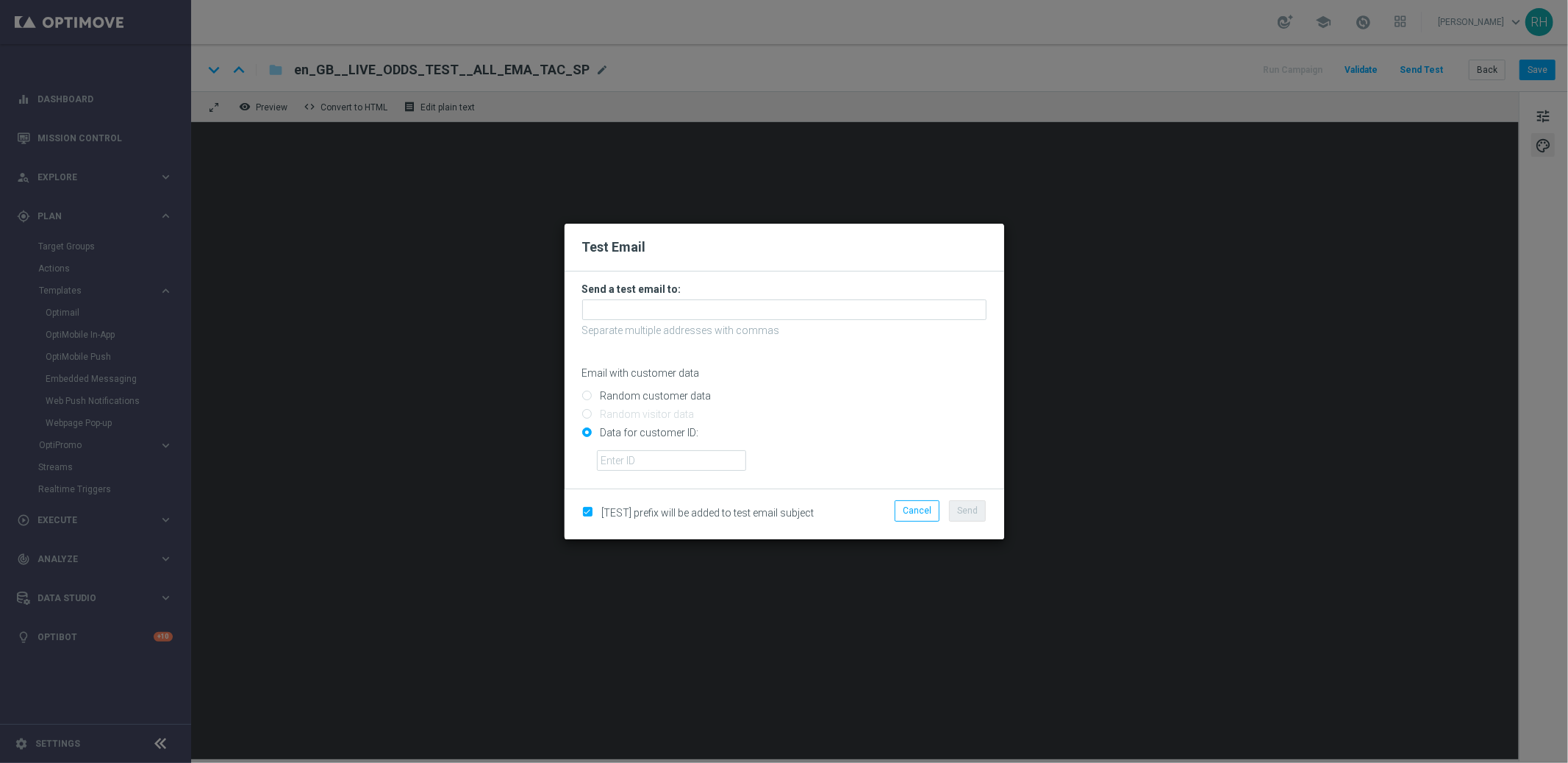
click at [725, 472] on form "Send a test email to: Separate multiple addresses with commas Email with custom…" at bounding box center [784, 380] width 439 height 217
click at [720, 463] on input "text" at bounding box center [671, 460] width 149 height 21
type input "9388689"
click at [733, 305] on input "text" at bounding box center [785, 310] width 405 height 21
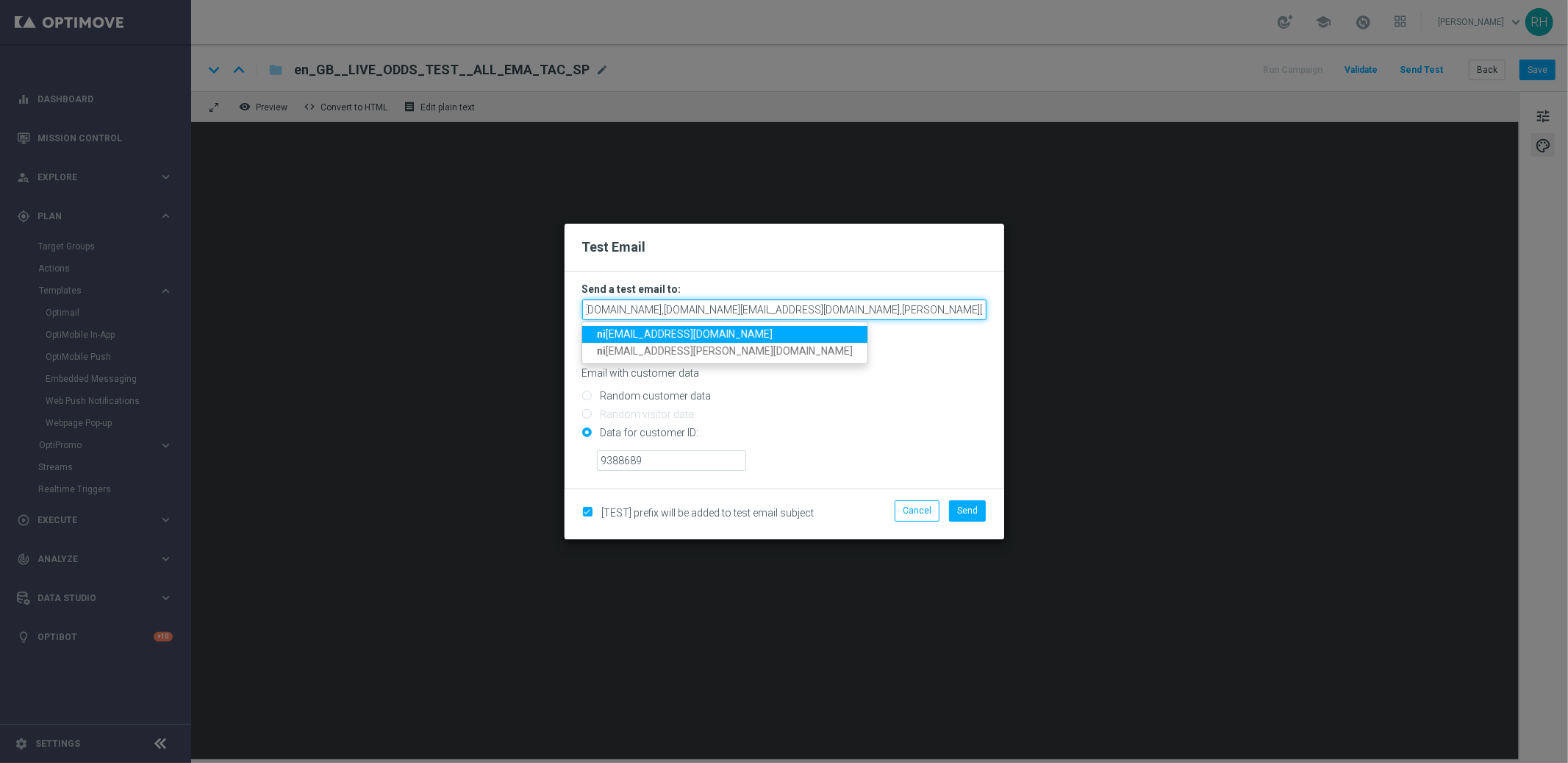
scroll to position [0, 166]
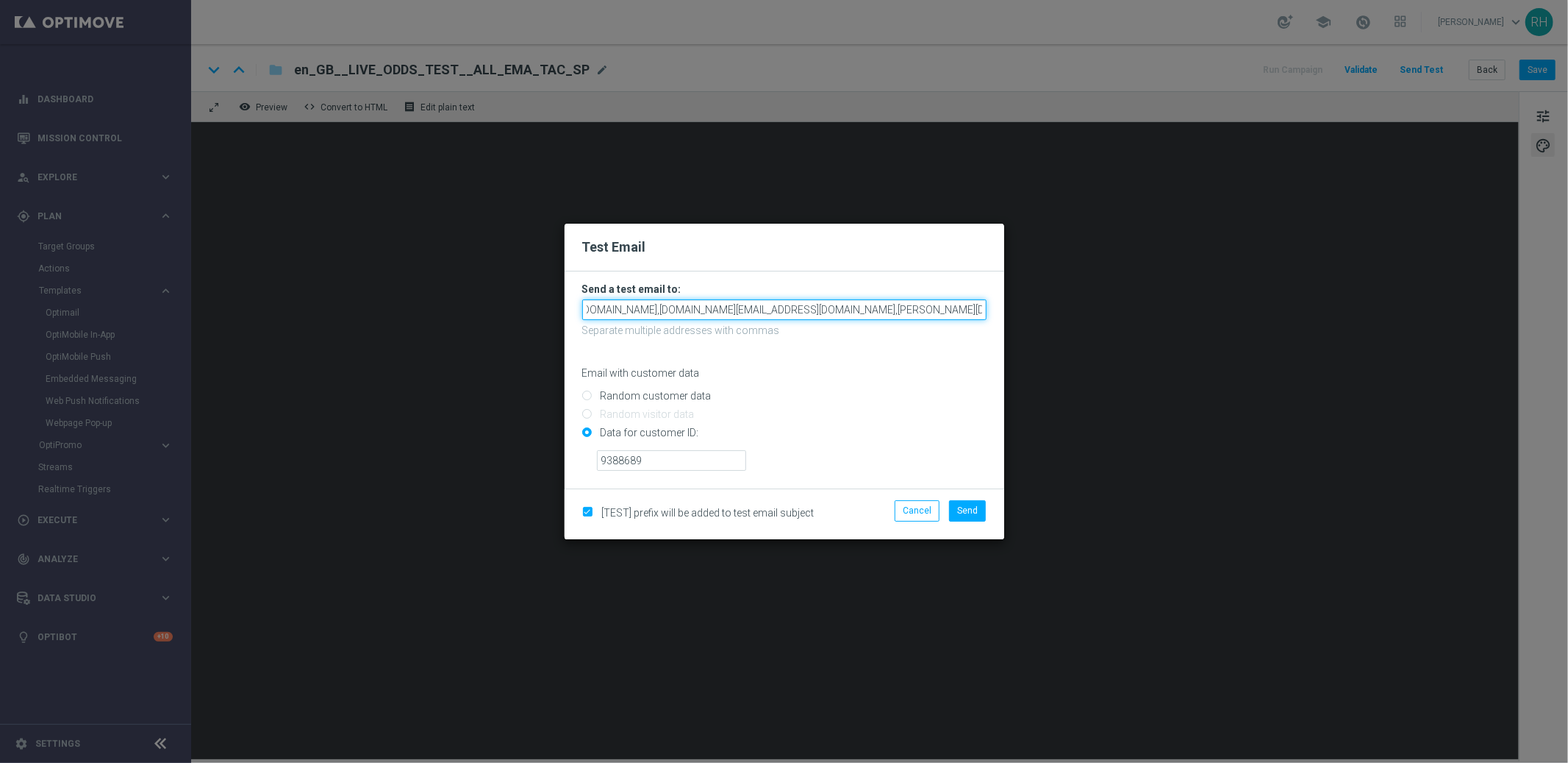
type input "[EMAIL_ADDRESS][PERSON_NAME][DOMAIN_NAME],[DOMAIN_NAME][EMAIL_ADDRESS][DOMAIN_N…"
click at [986, 505] on li "Send" at bounding box center [968, 511] width 44 height 21
click at [983, 507] on button "Send" at bounding box center [968, 511] width 37 height 21
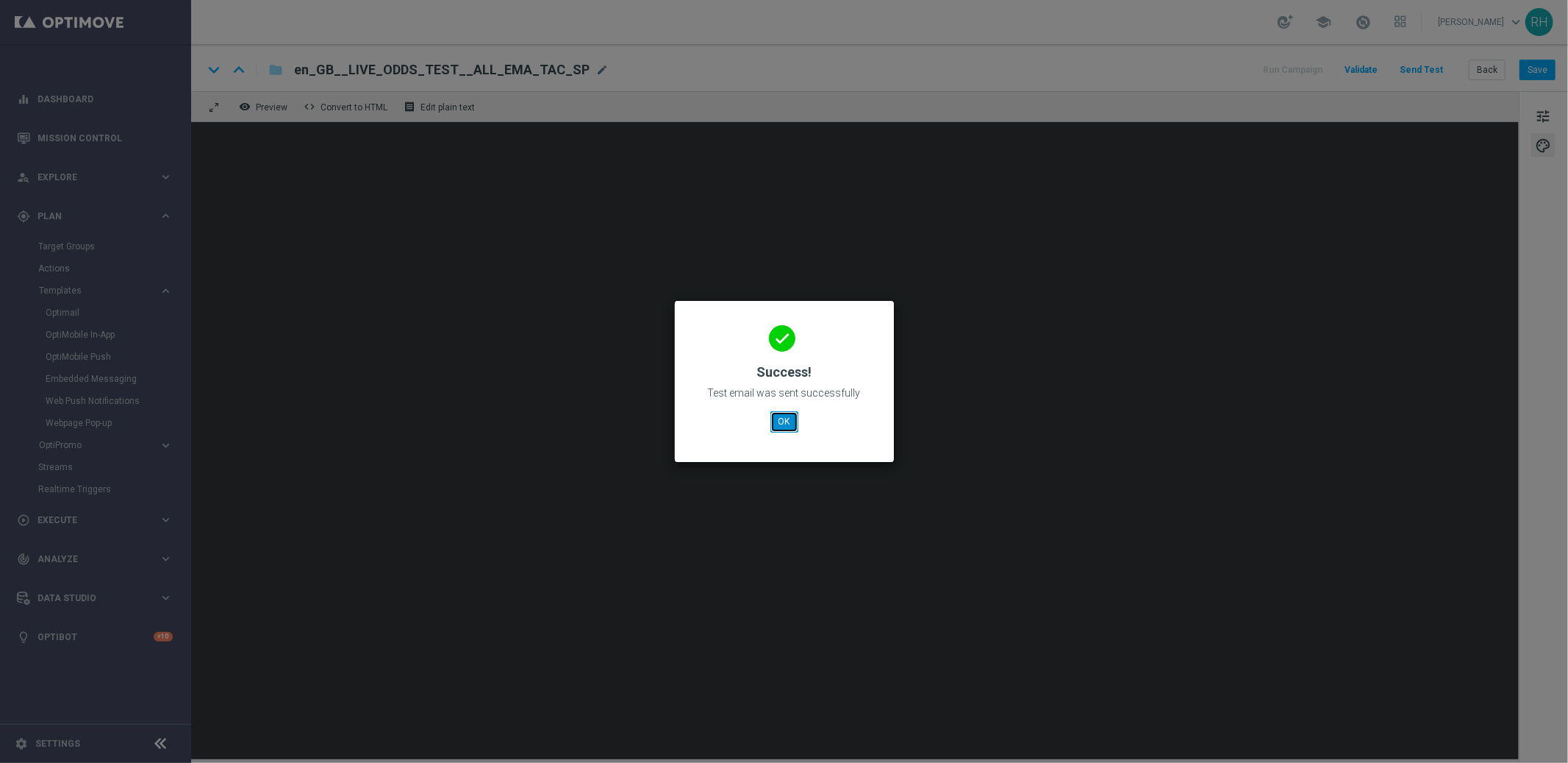
click at [789, 417] on button "OK" at bounding box center [785, 422] width 28 height 21
